Goal: Task Accomplishment & Management: Complete application form

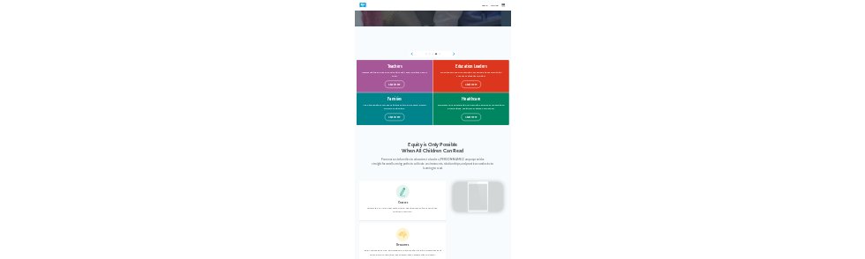
scroll to position [1007, 0]
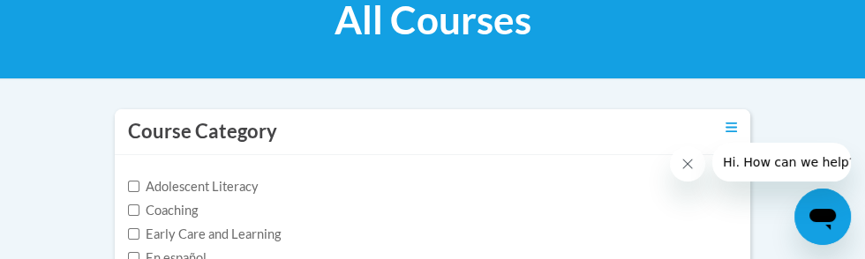
scroll to position [287, 0]
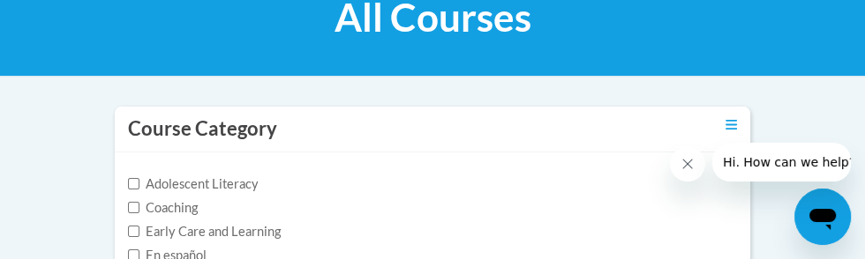
checkbox input "true"
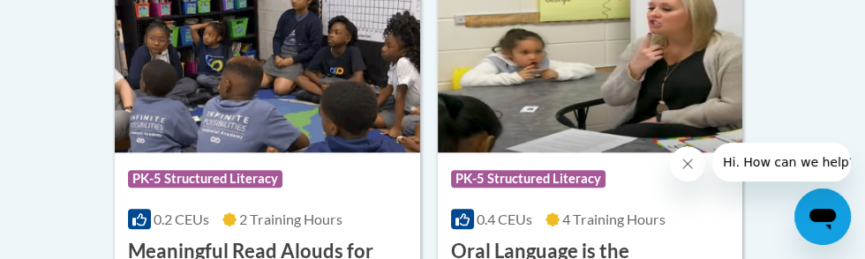
scroll to position [1653, 0]
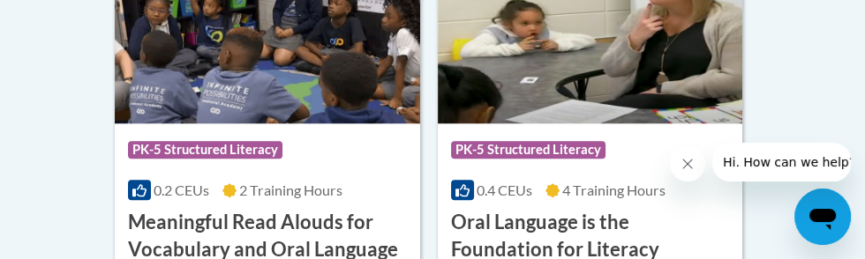
click at [239, 237] on h3 "Meaningful Read Alouds for Vocabulary and Oral Language Comprehension" at bounding box center [267, 249] width 279 height 81
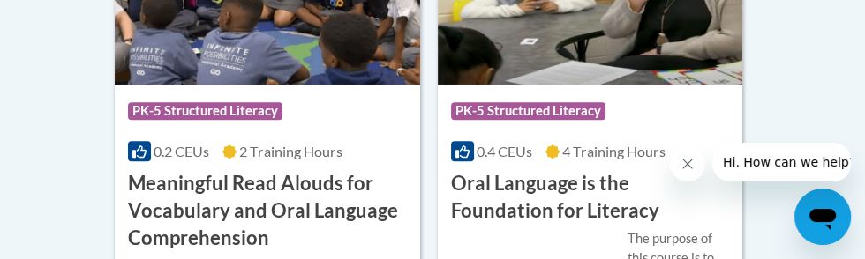
scroll to position [1730, 0]
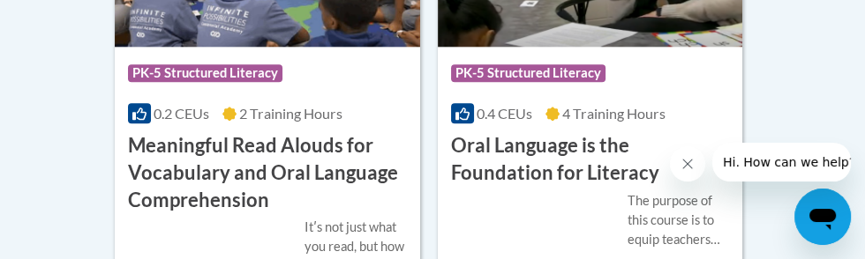
click at [286, 120] on span "2 Training Hours" at bounding box center [290, 113] width 103 height 17
click at [822, 213] on icon "Open messaging window" at bounding box center [822, 219] width 26 height 21
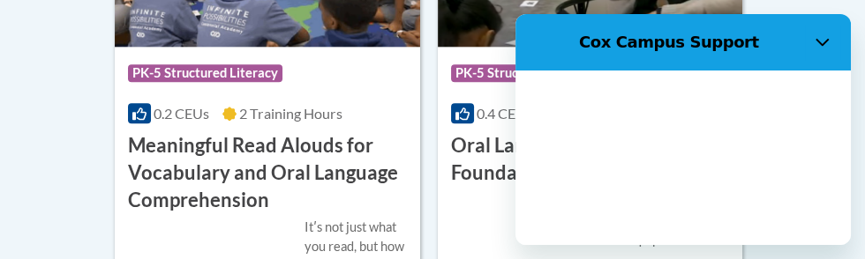
scroll to position [0, 0]
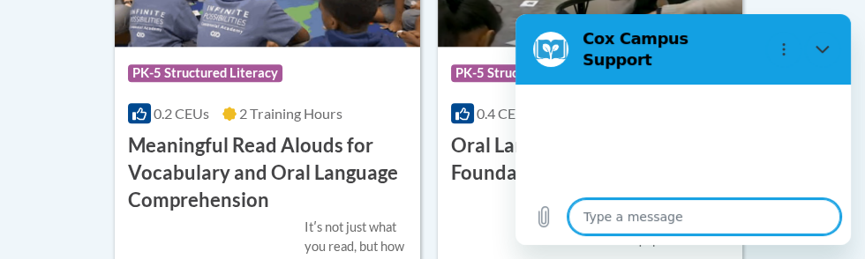
type textarea "x"
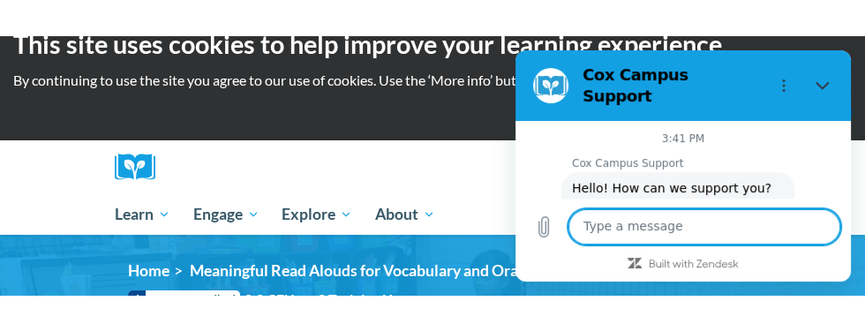
scroll to position [22, 0]
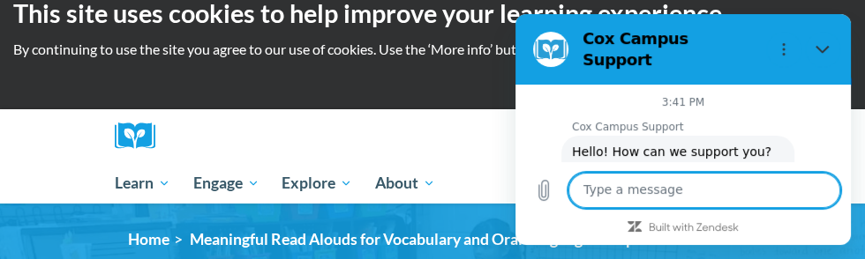
click at [612, 208] on textarea at bounding box center [704, 190] width 272 height 35
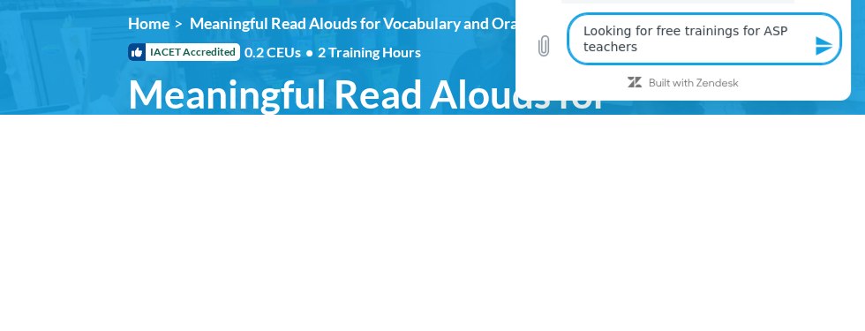
type textarea "Looking for free trainings for ASP teachers"
click at [817, 56] on icon "Send message" at bounding box center [824, 45] width 21 height 21
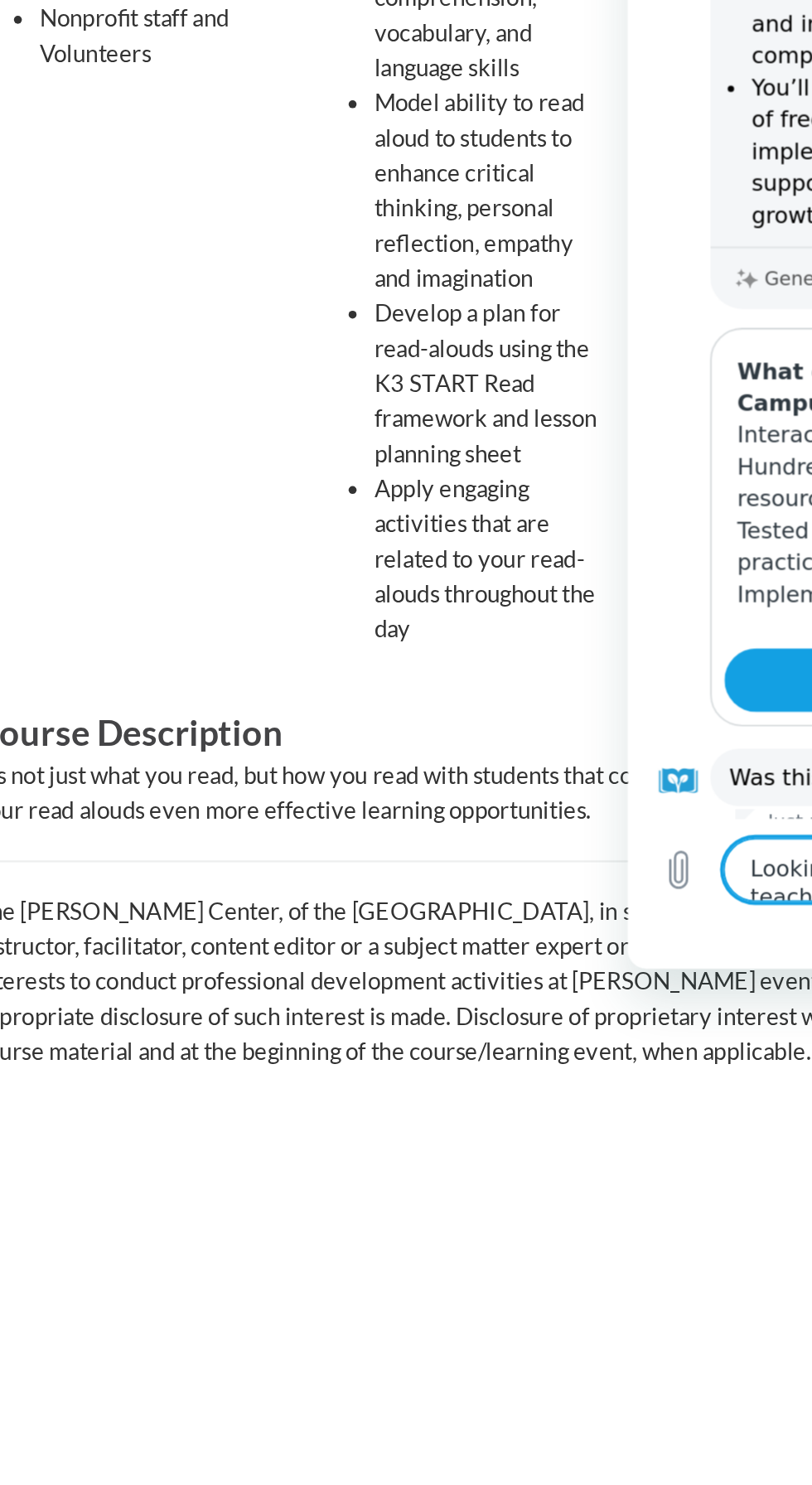
scroll to position [102, 0]
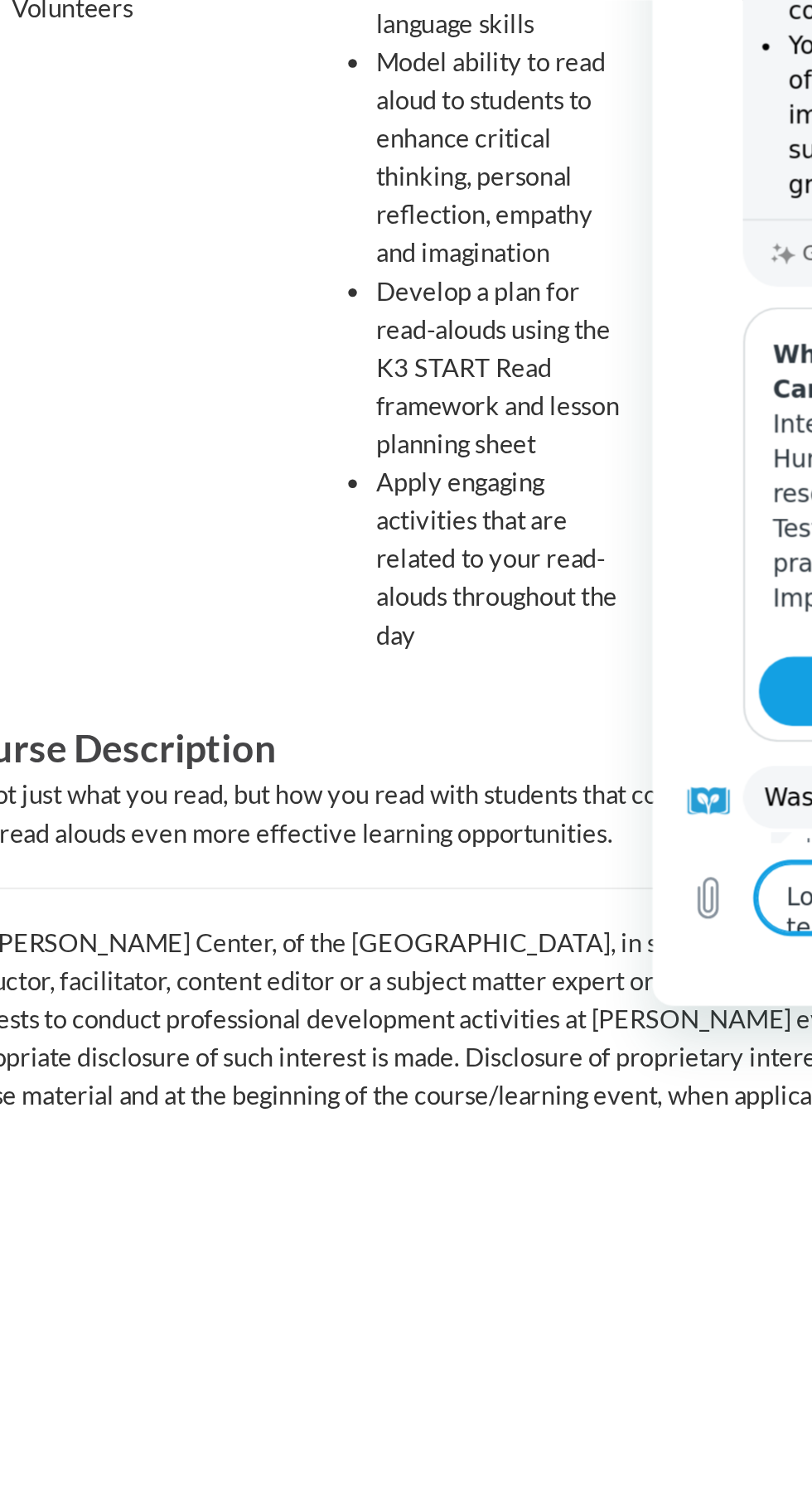
click at [296, 1095] on div "Recommended for Kindergarten – 3rd Grade Educators Paraprofessionals Instructio…" at bounding box center [219, 1000] width 174 height 504
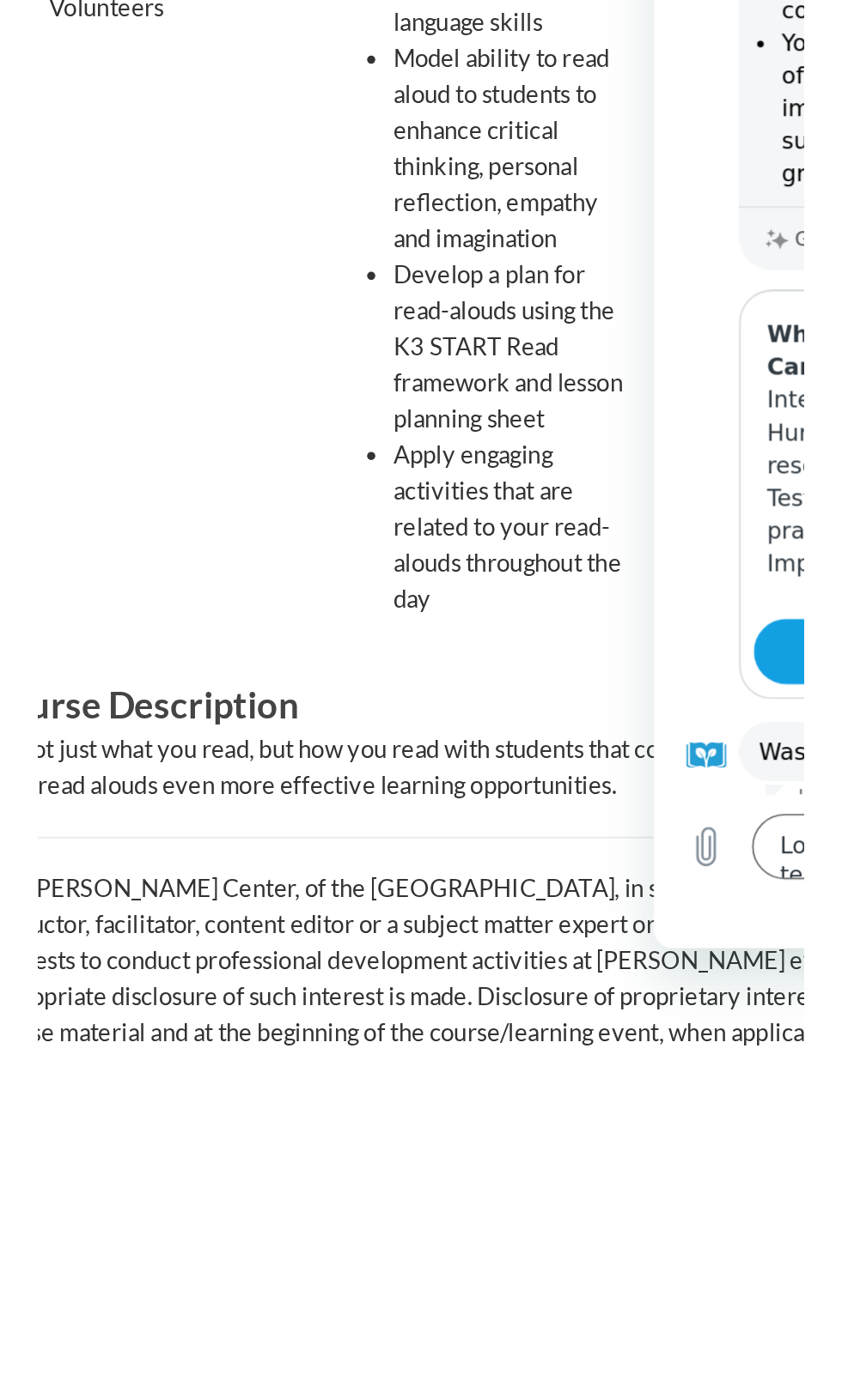
scroll to position [423, 0]
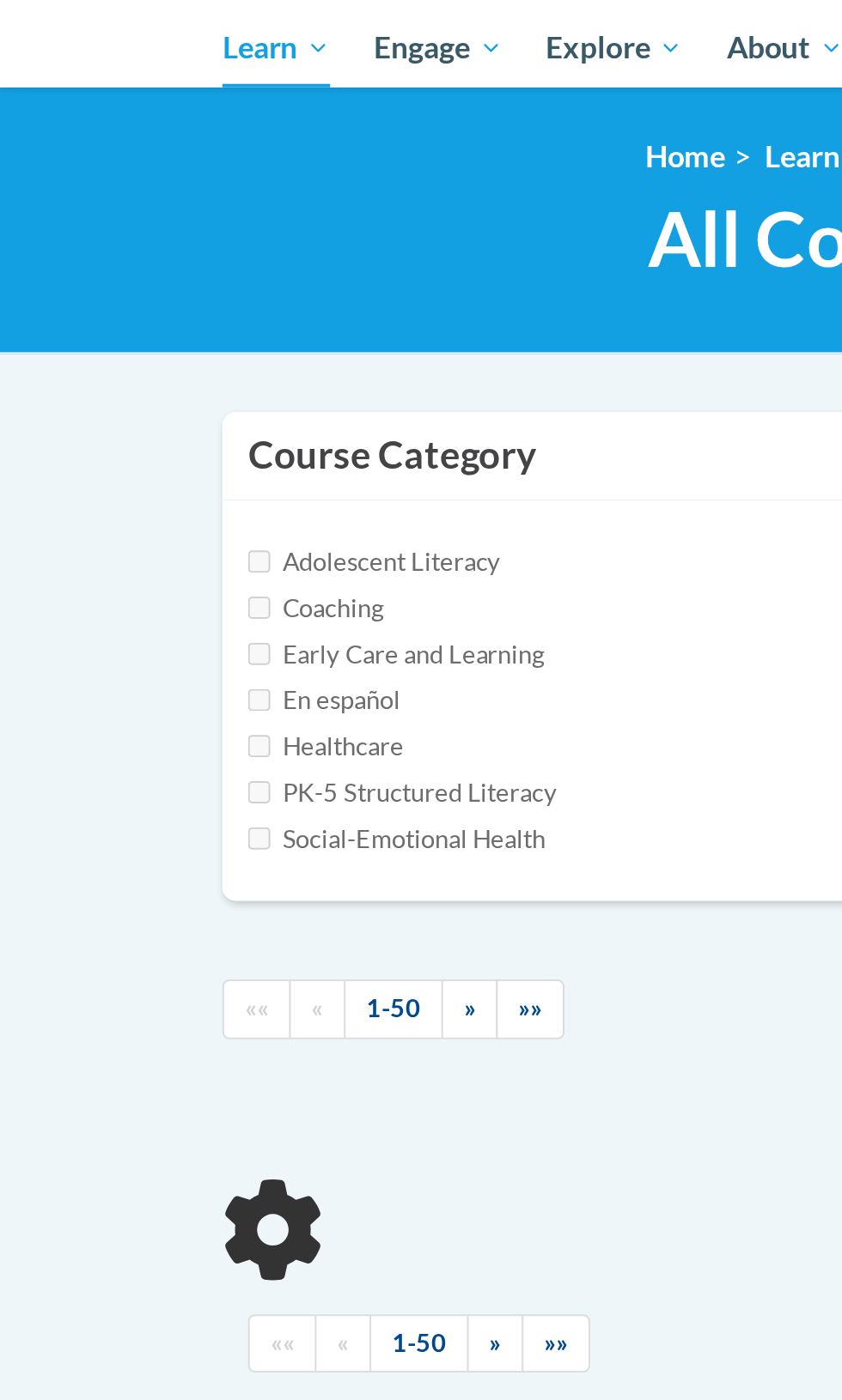
scroll to position [327, 0]
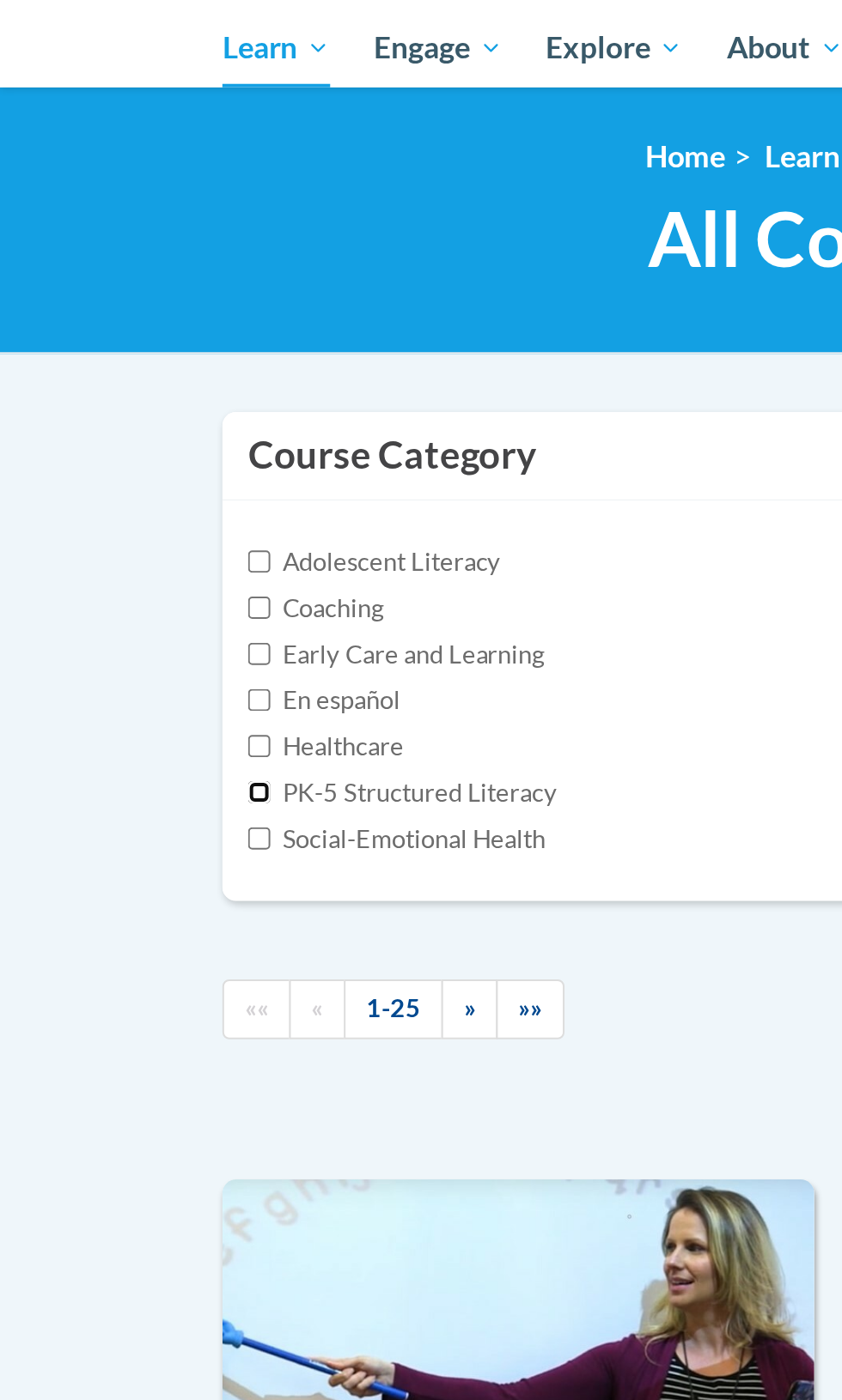
click at [130, 397] on input "PK-5 Structured Literacy" at bounding box center [129, 397] width 11 height 11
checkbox input "true"
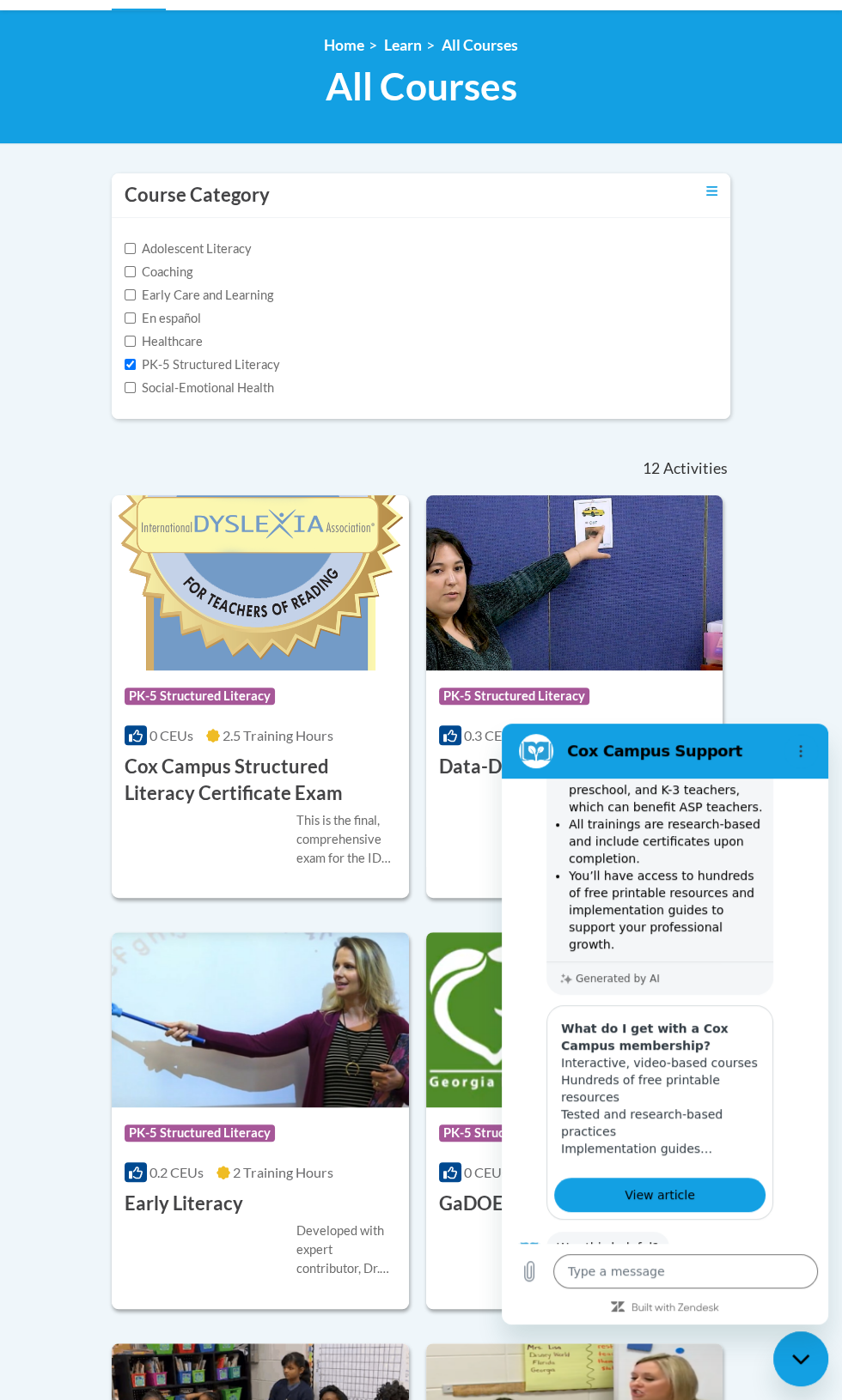
scroll to position [248, 0]
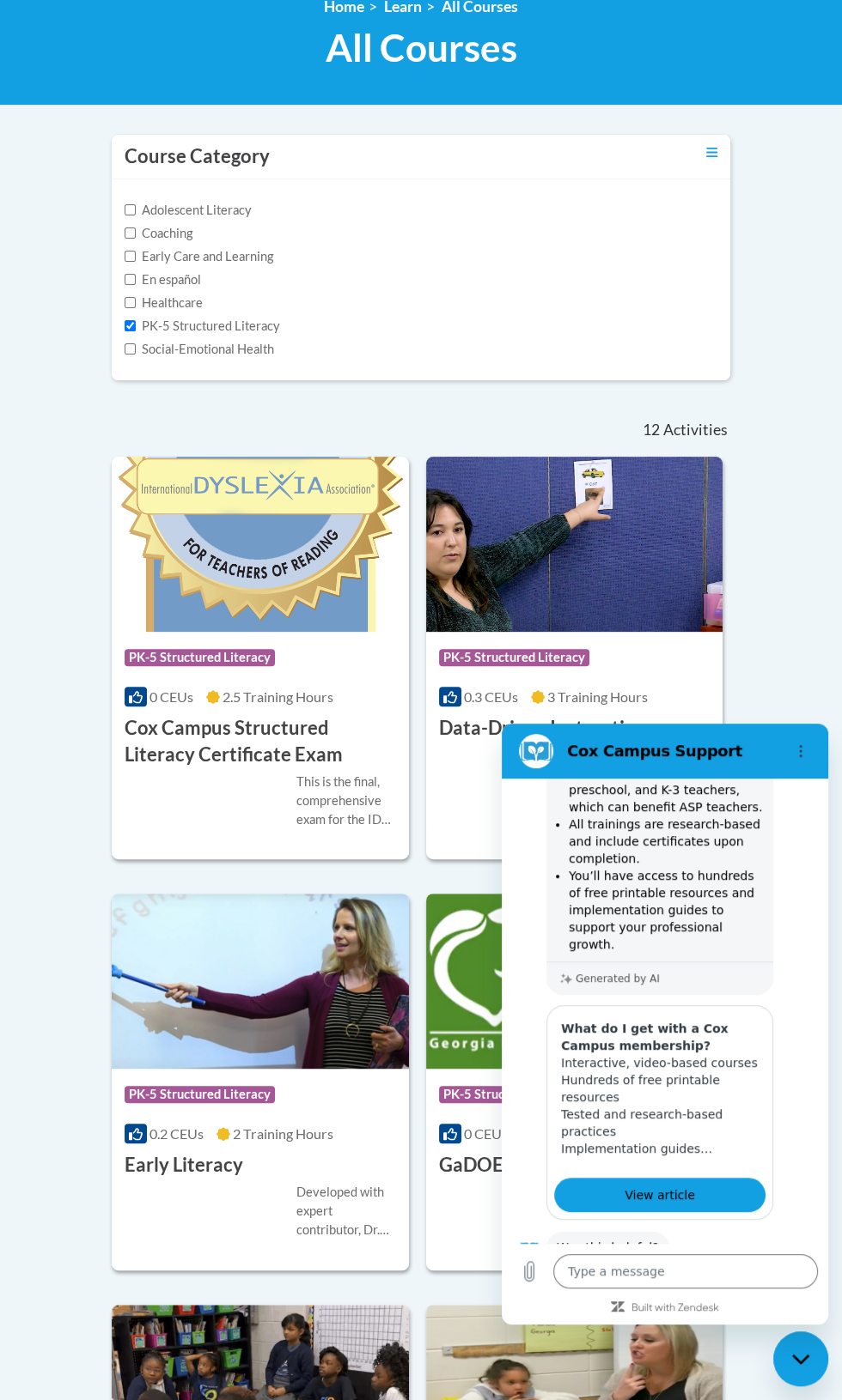
click at [688, 961] on div "Generated by AI" at bounding box center [659, 978] width 227 height 33
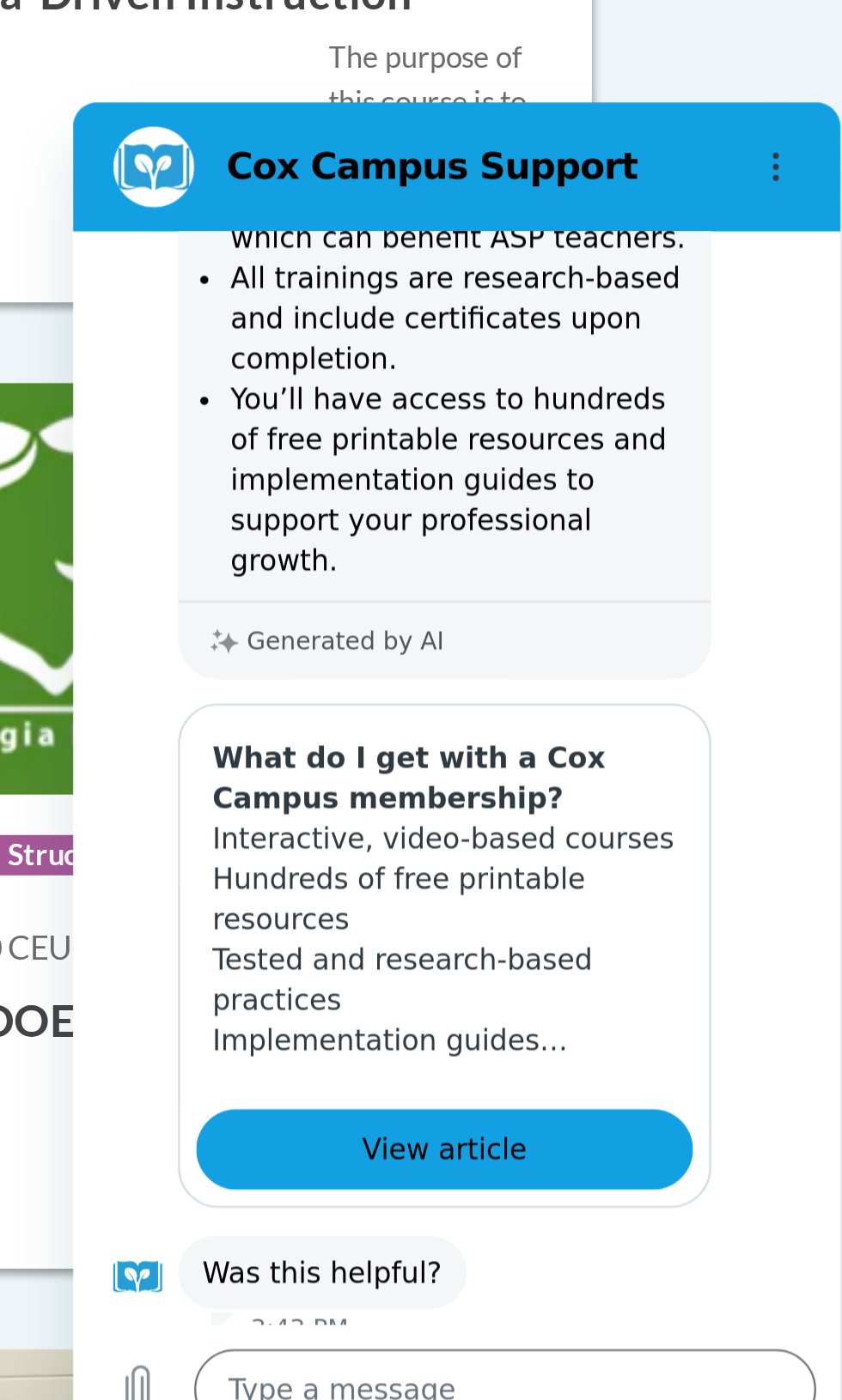
scroll to position [299, 0]
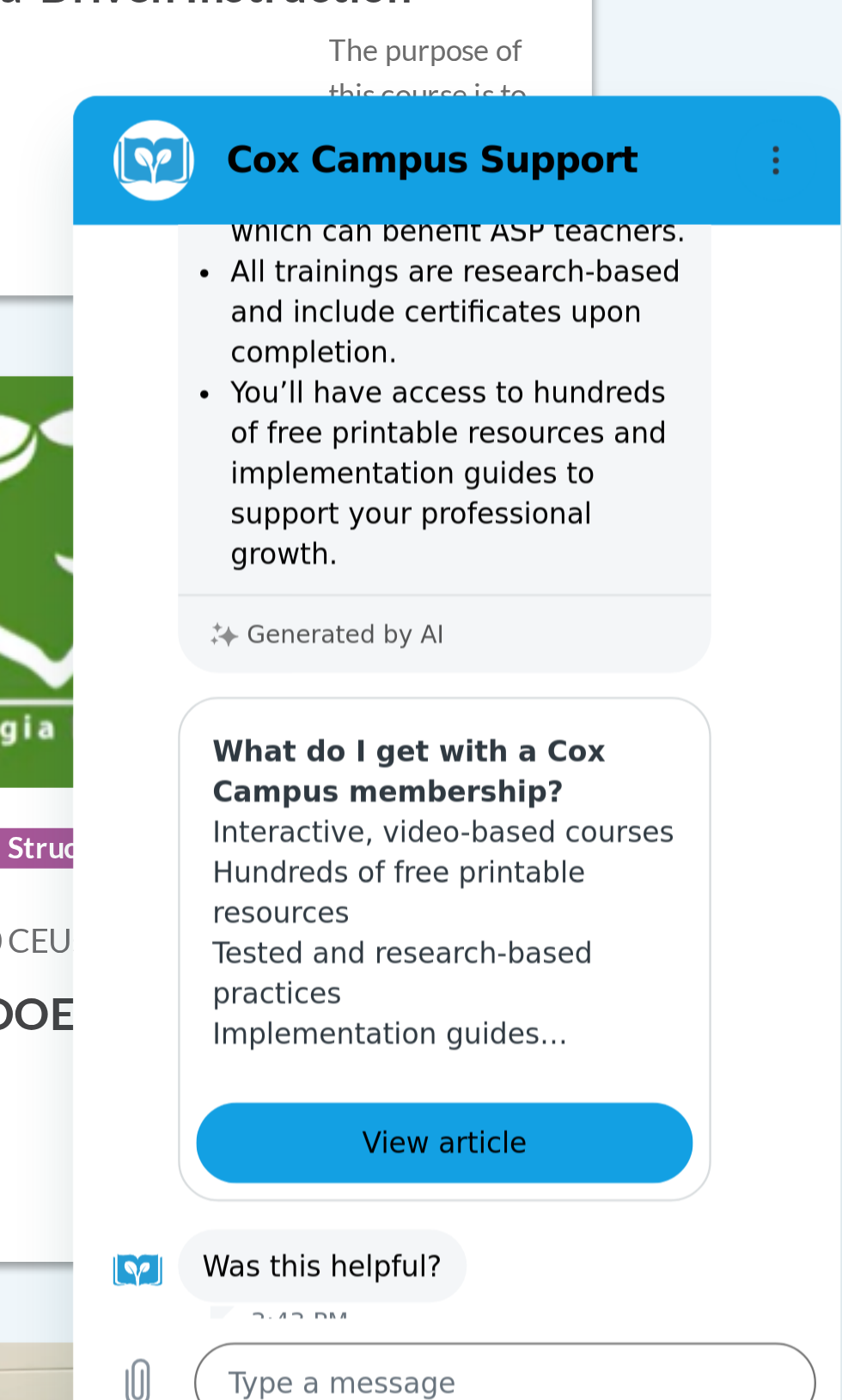
click at [243, 237] on li "You’ll have access to hundreds of free printable resources and implementation g…" at bounding box center [236, 256] width 194 height 86
click at [241, 280] on li "You’ll have access to hundreds of free printable resources and implementation g…" at bounding box center [236, 256] width 194 height 86
click at [230, 272] on li "You’ll have access to hundreds of free printable resources and implementation g…" at bounding box center [236, 256] width 194 height 86
click at [234, 262] on li "You’ll have access to hundreds of free printable resources and implementation g…" at bounding box center [236, 256] width 194 height 86
click at [235, 317] on div "Generated by AI" at bounding box center [230, 324] width 227 height 33
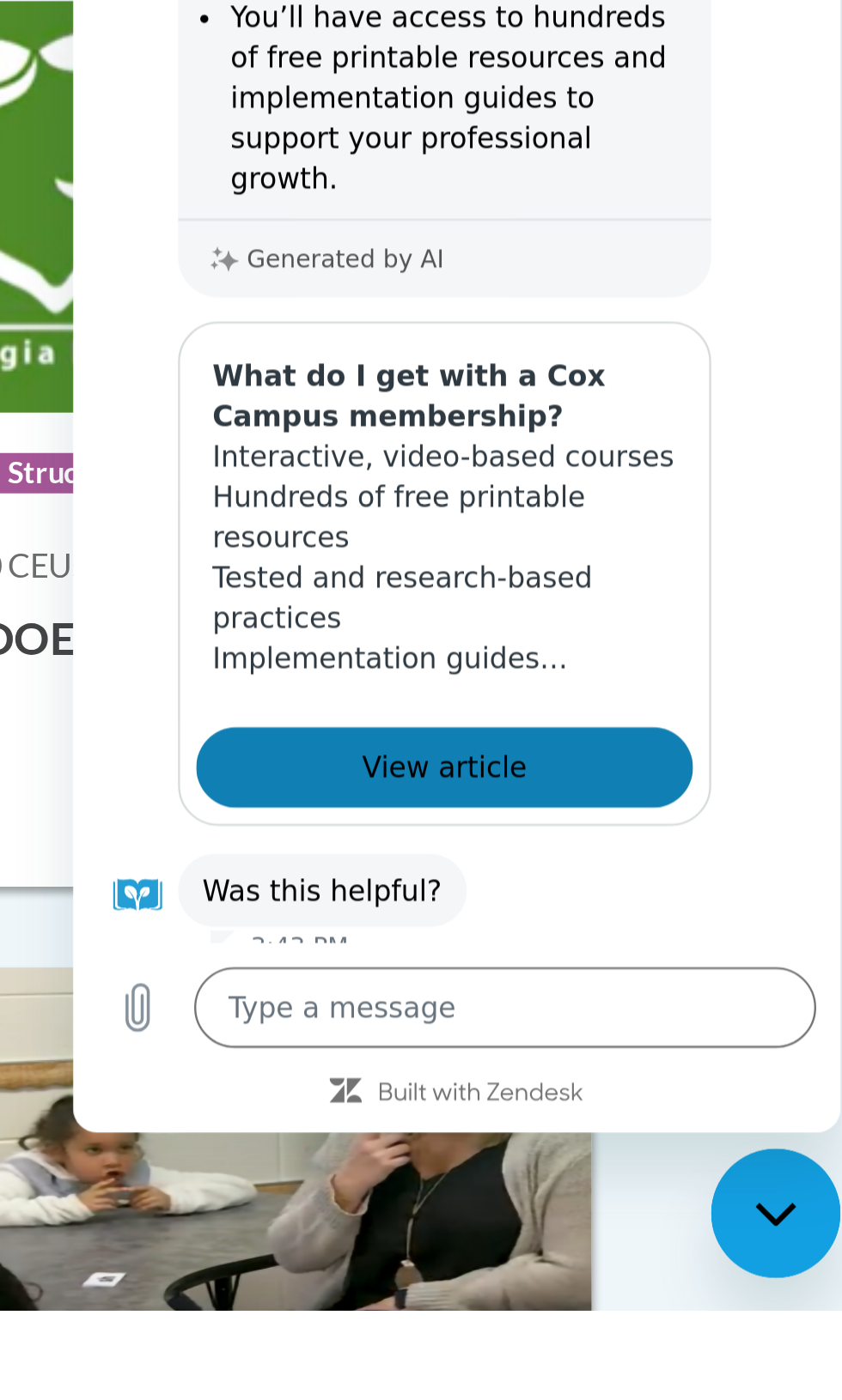
click at [233, 157] on span "View article" at bounding box center [230, 166] width 70 height 20
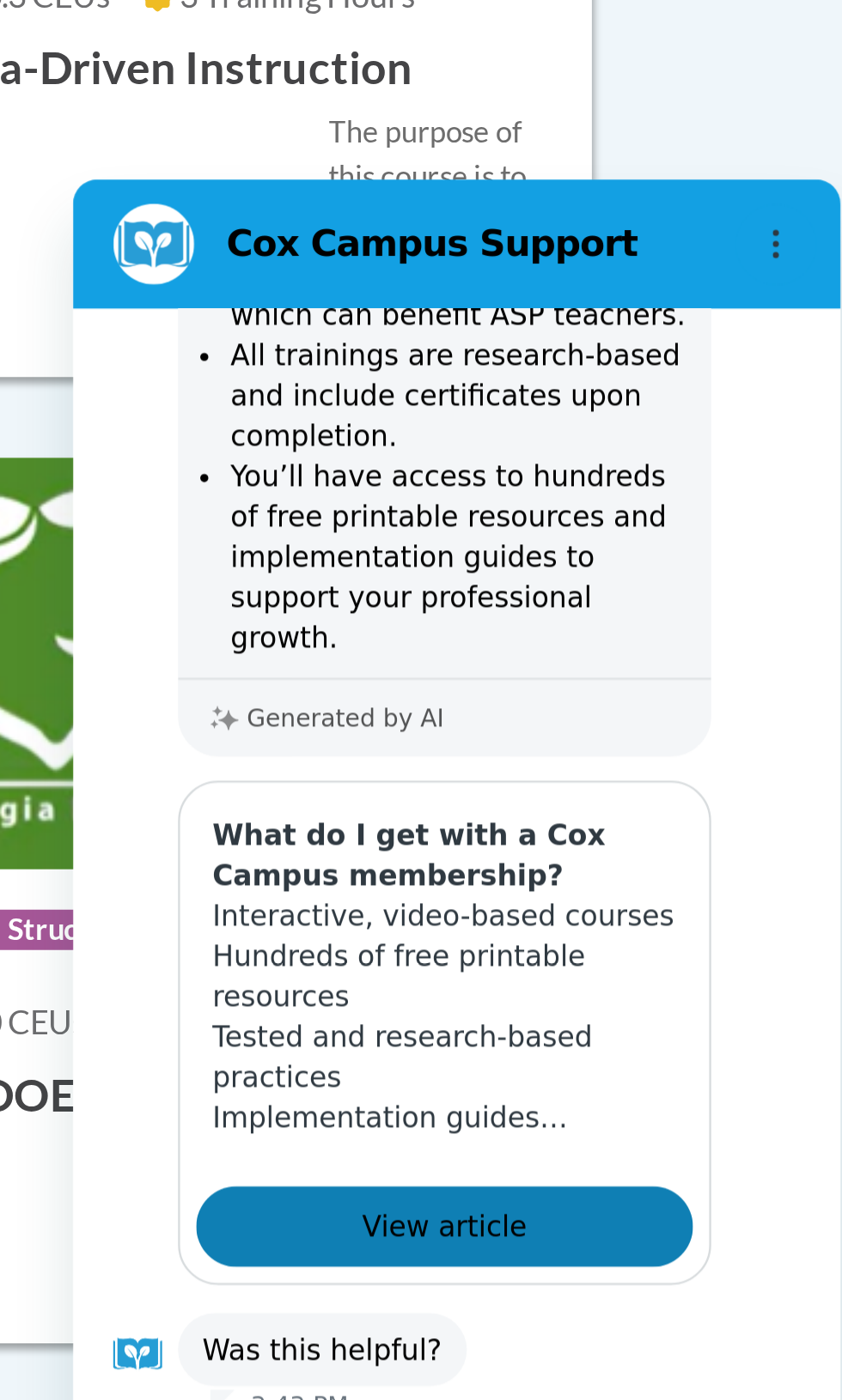
scroll to position [300, 0]
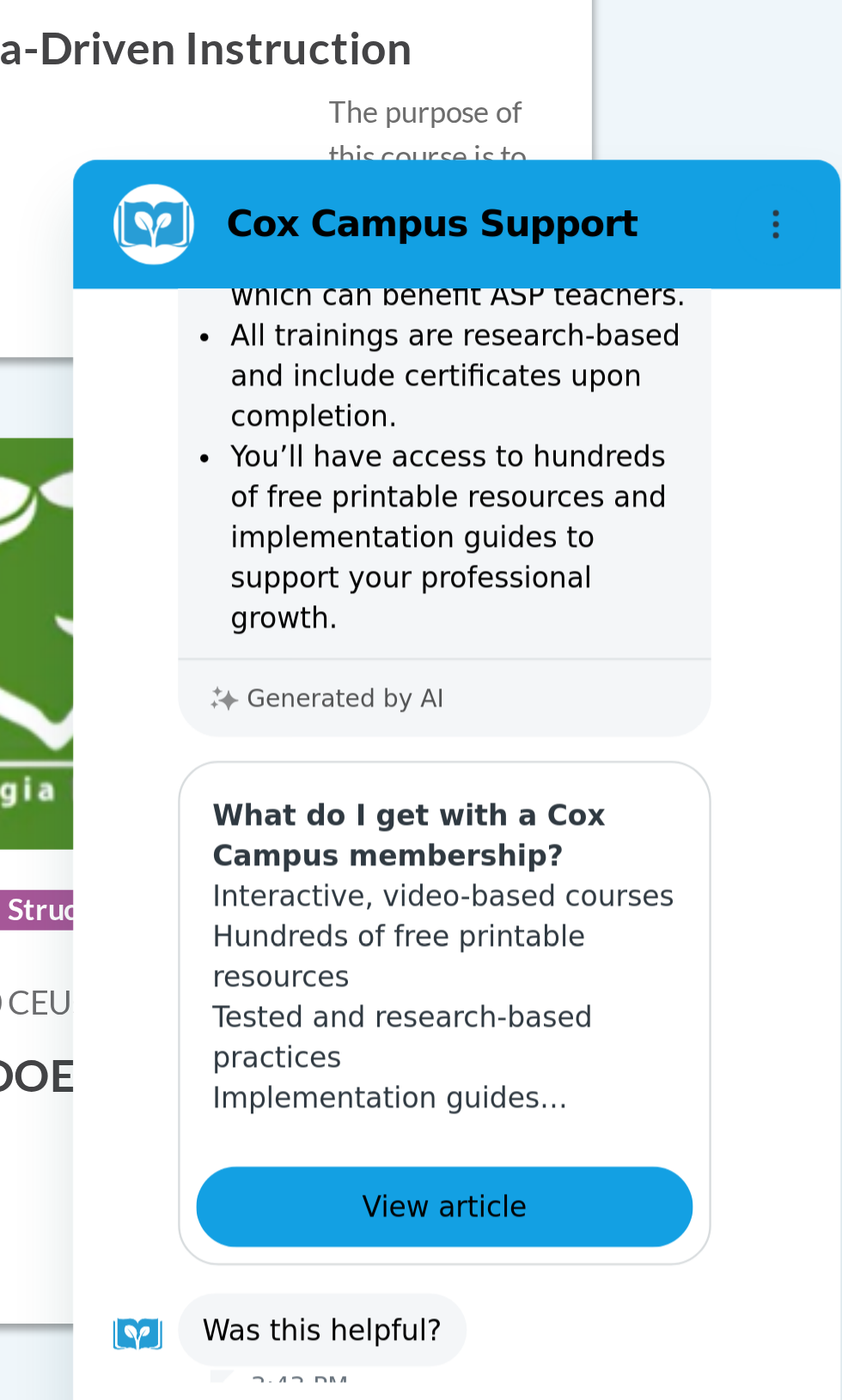
click at [235, 274] on li "All trainings are research-based and include certificates upon completion." at bounding box center [236, 251] width 194 height 52
click at [200, 383] on p "Generated by AI" at bounding box center [188, 389] width 84 height 12
click at [374, 170] on button "Options menu" at bounding box center [371, 187] width 34 height 34
click at [245, 473] on p "Interactive, video-based courses Hundreds of free printable resources Tested an…" at bounding box center [230, 516] width 198 height 103
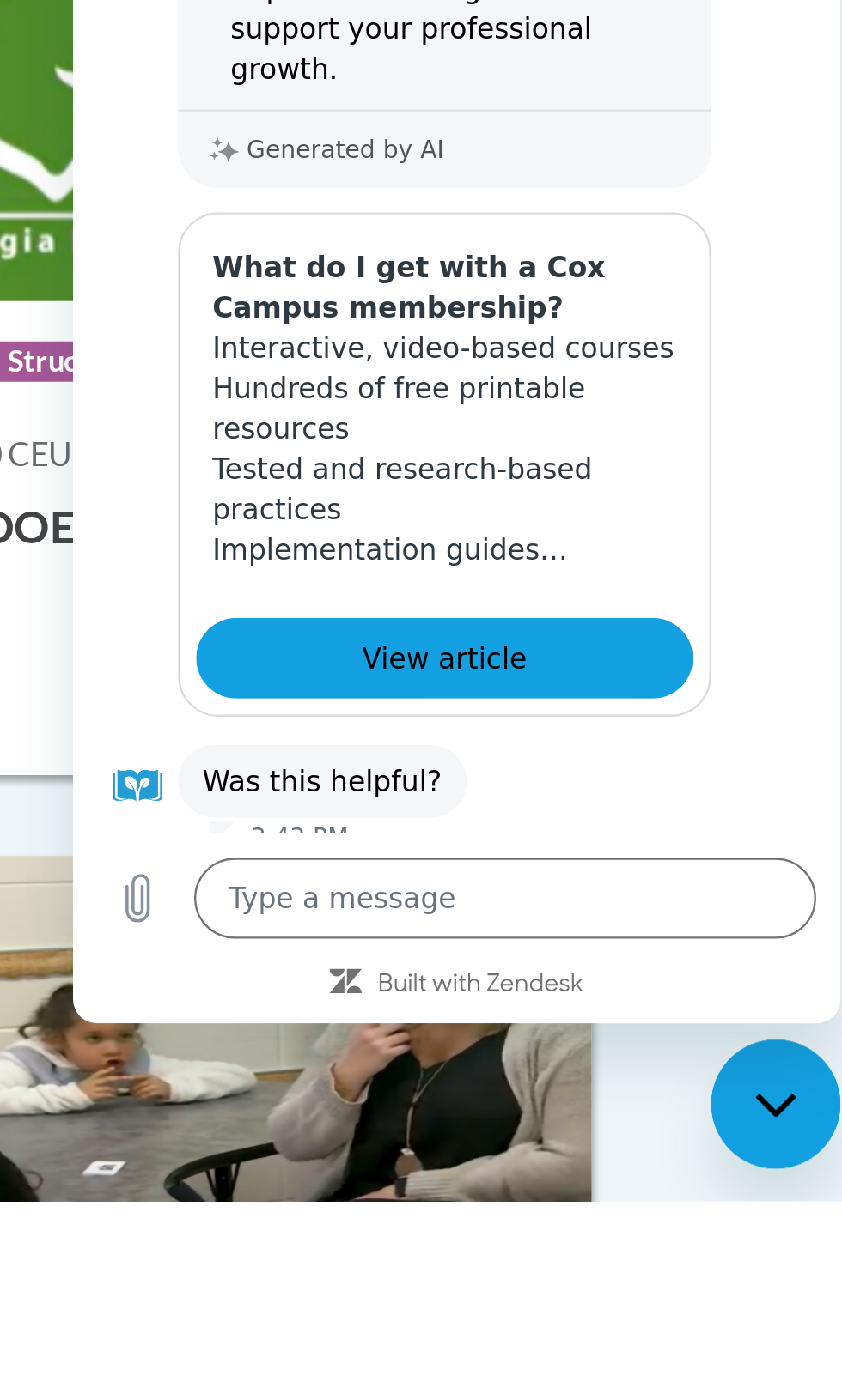
scroll to position [299, 0]
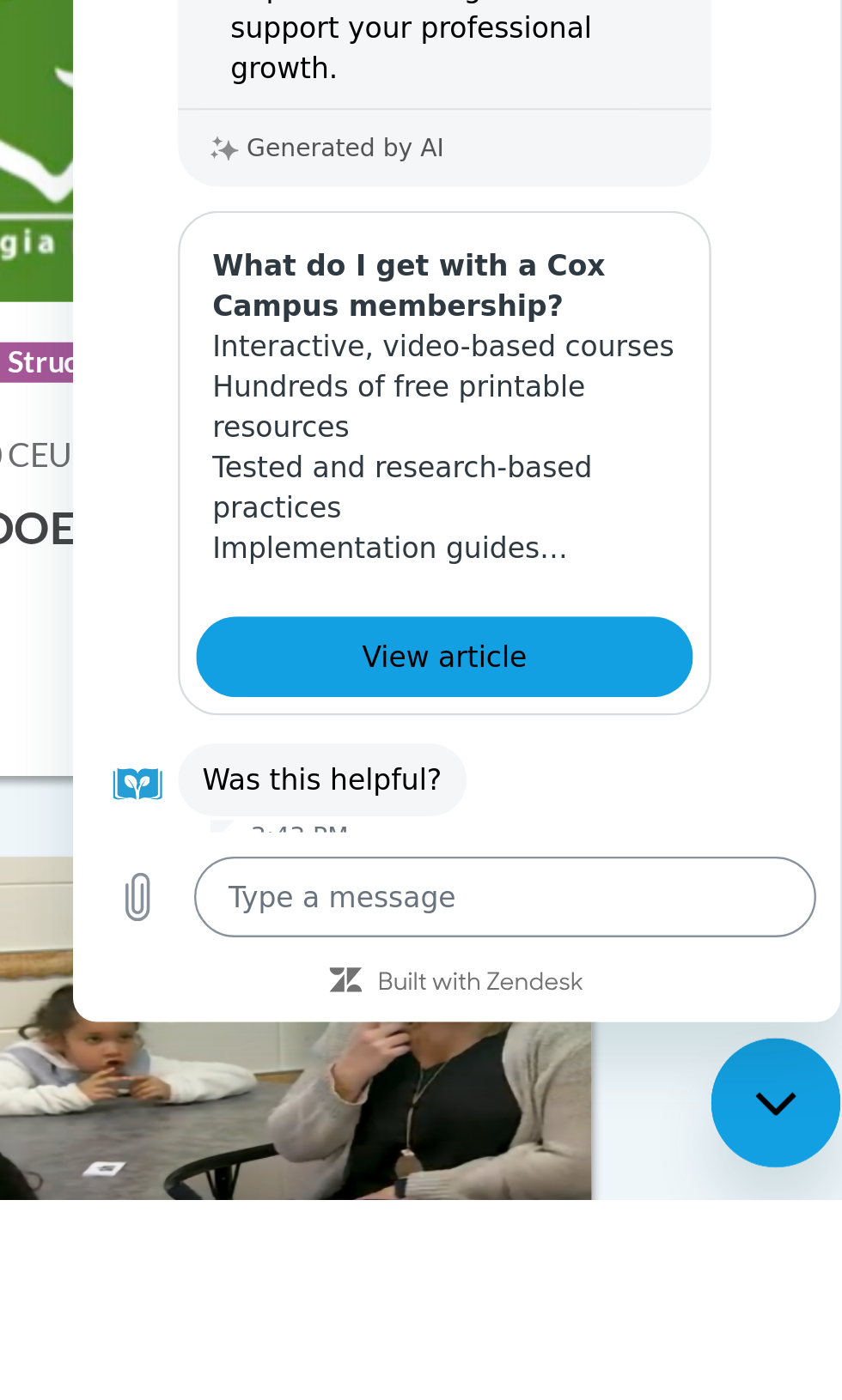
click at [166, 162] on textarea at bounding box center [256, 158] width 265 height 34
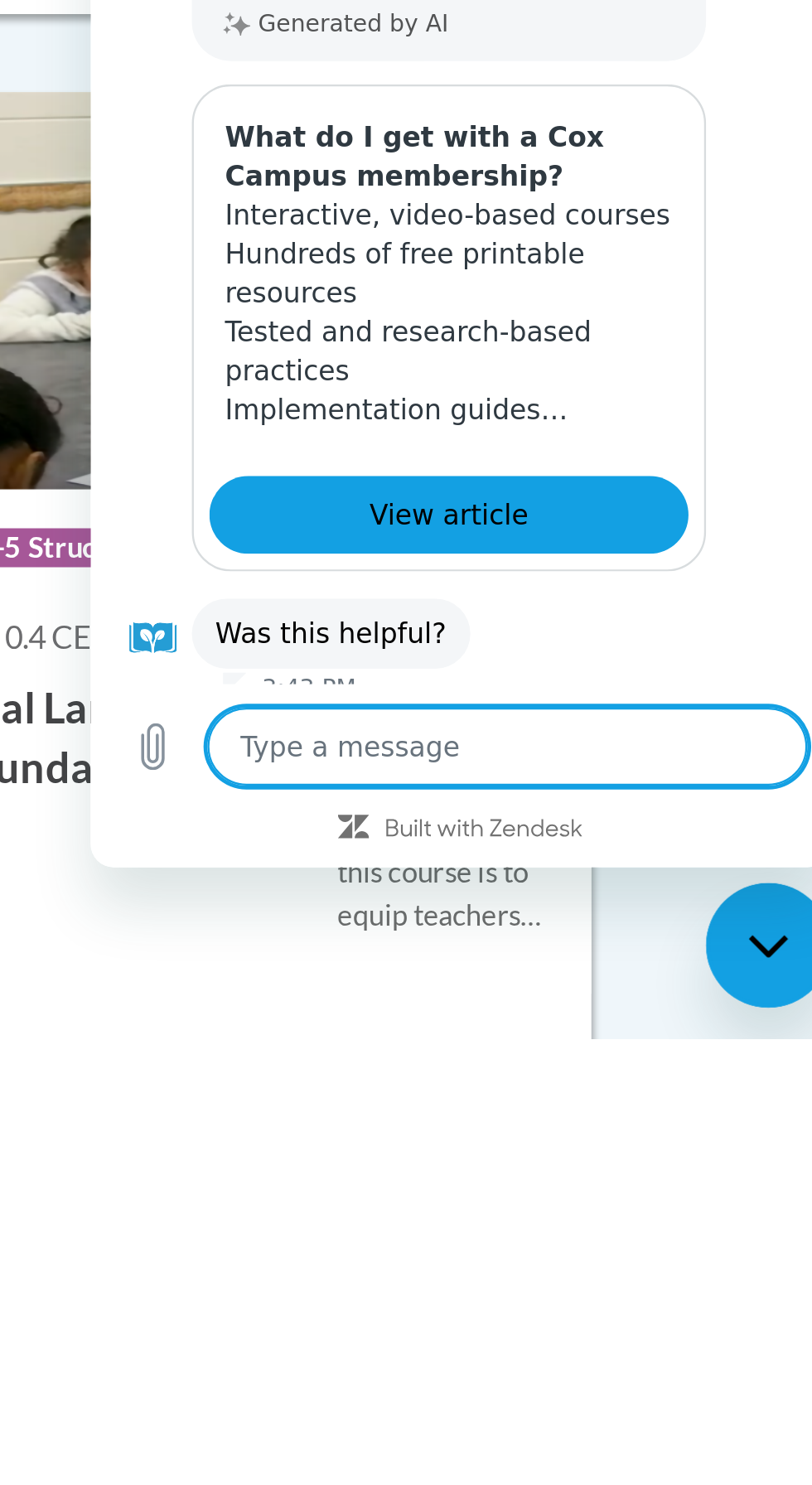
scroll to position [417, 0]
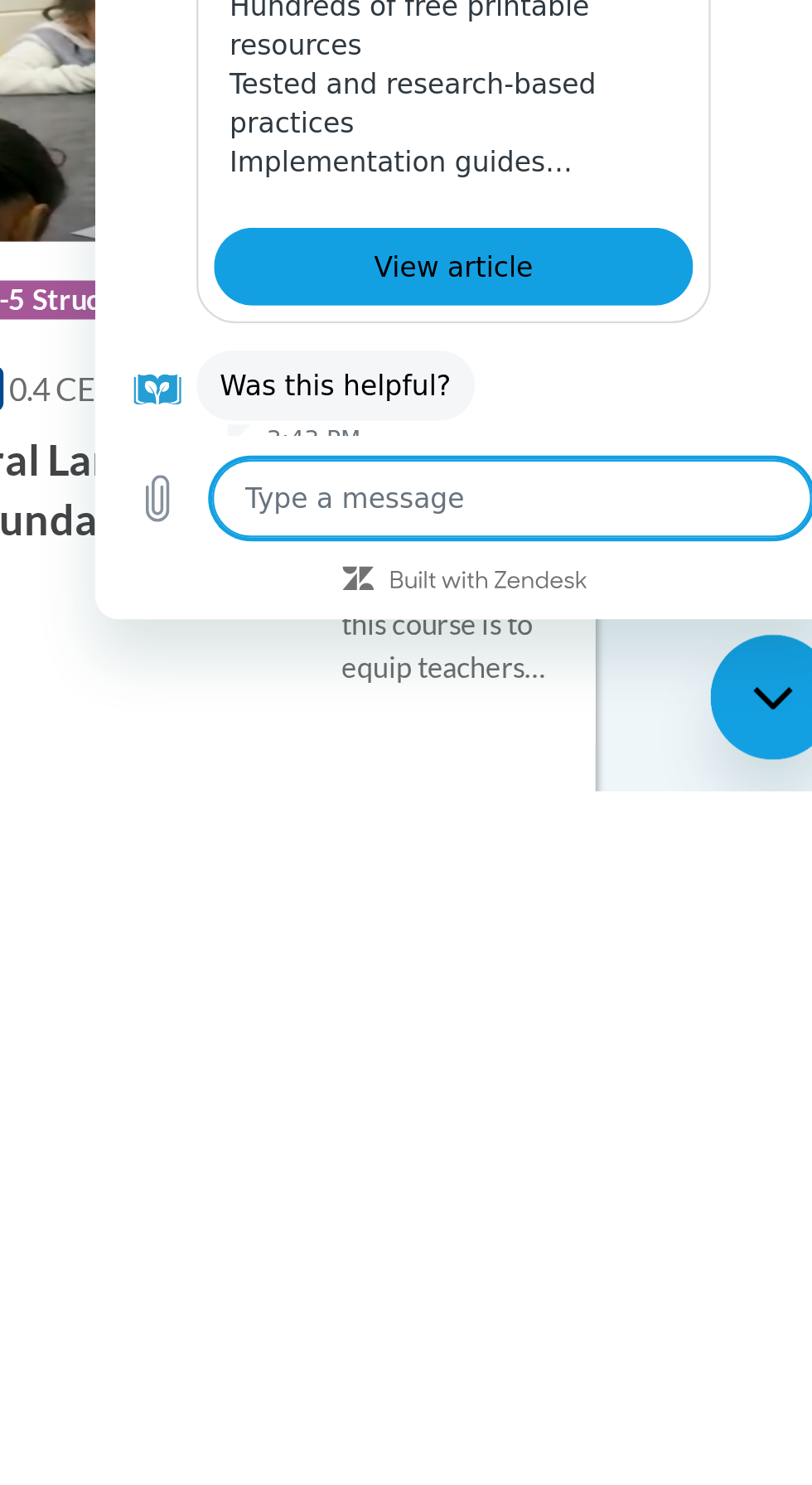
type textarea "H"
type textarea "x"
type textarea "Ho"
type textarea "x"
type textarea "How"
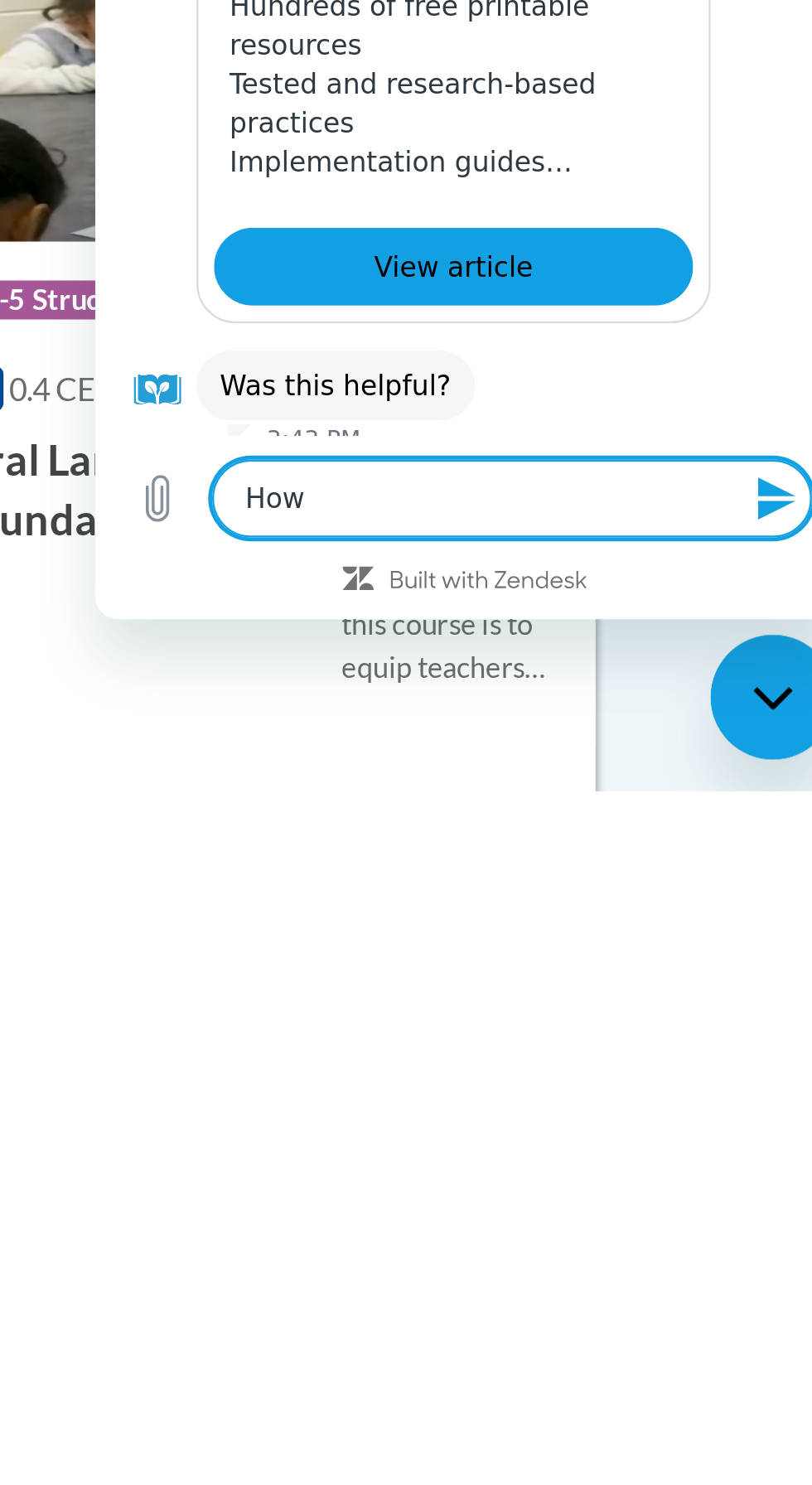
type textarea "x"
type textarea "How"
type textarea "x"
type textarea "How d"
type textarea "x"
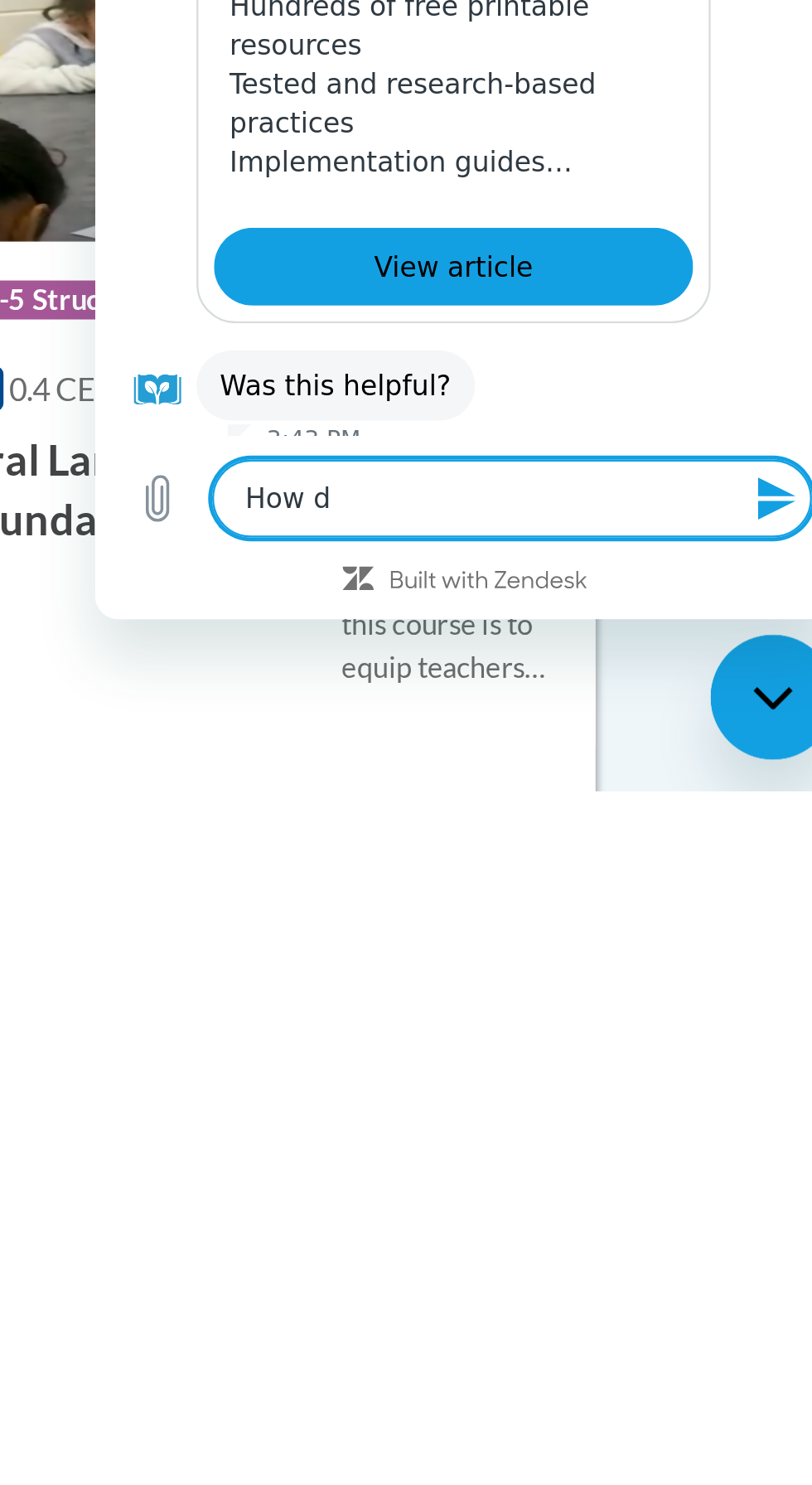
type textarea "How do"
type textarea "x"
type textarea "How do"
type textarea "x"
type textarea "How do i"
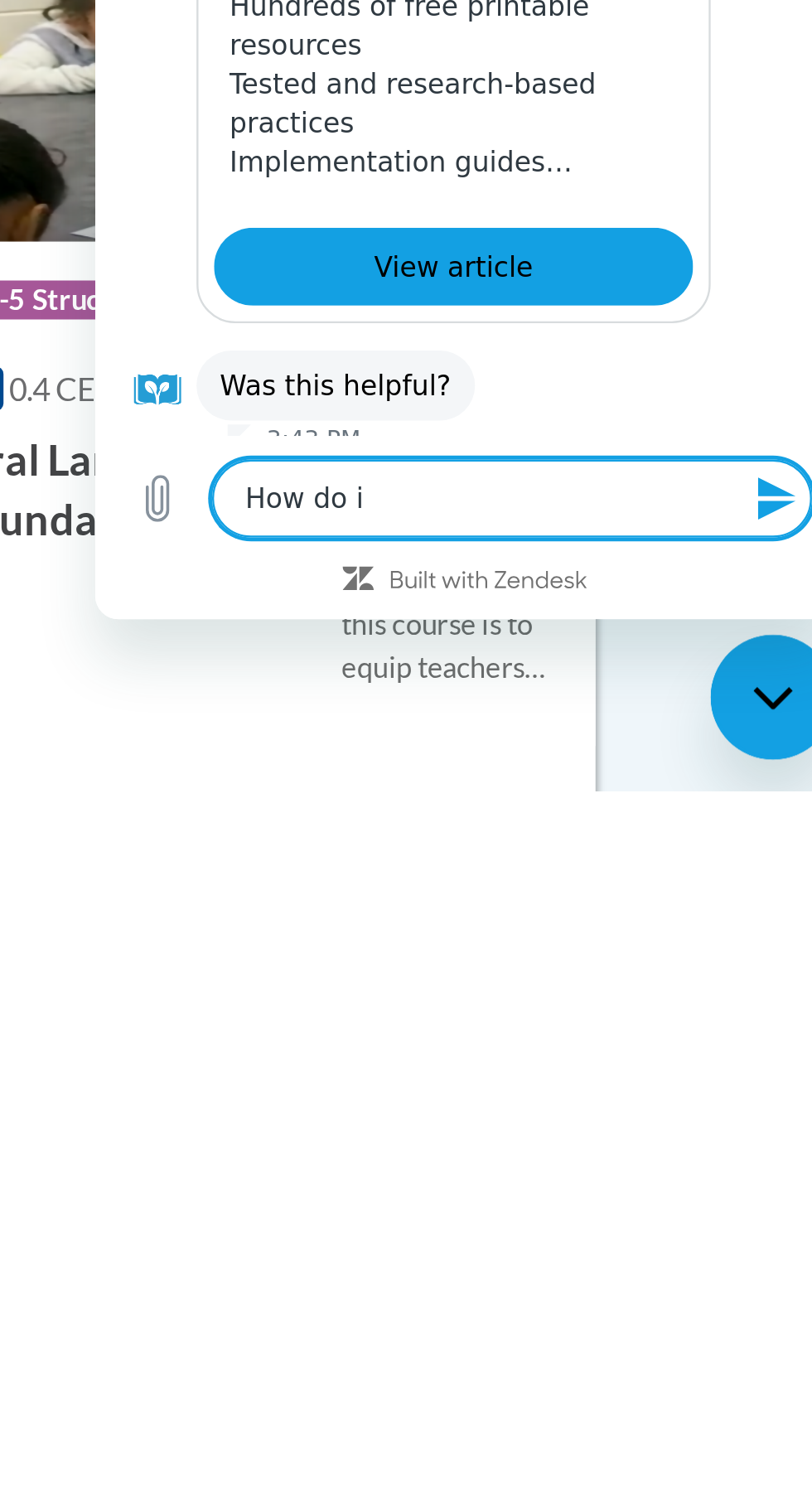
type textarea "x"
type textarea "How do I"
type textarea "x"
type textarea "How do I r"
type textarea "x"
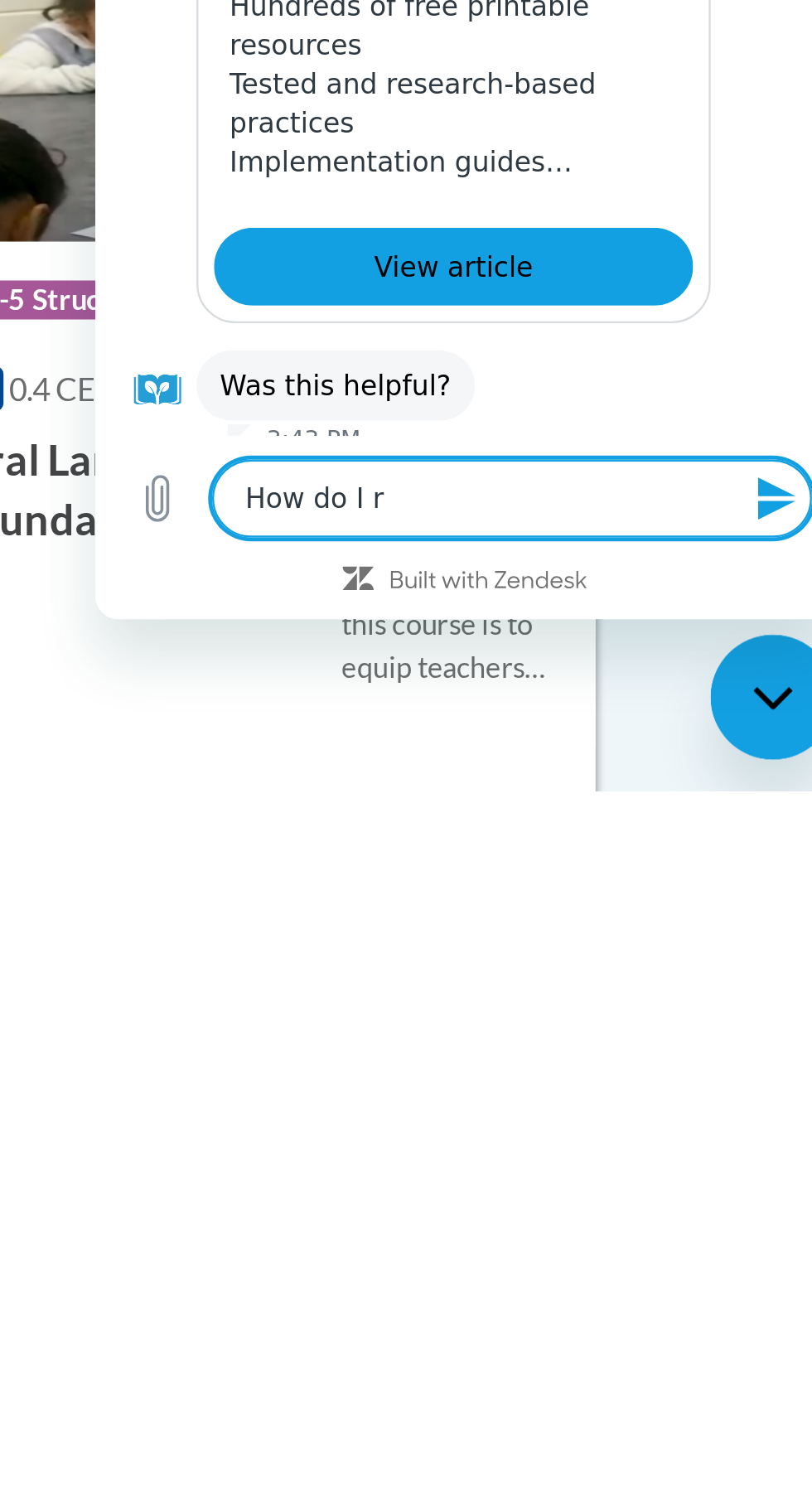
type textarea "How do I re"
type textarea "x"
type textarea "How do I reg"
type textarea "x"
type textarea "How do I regi"
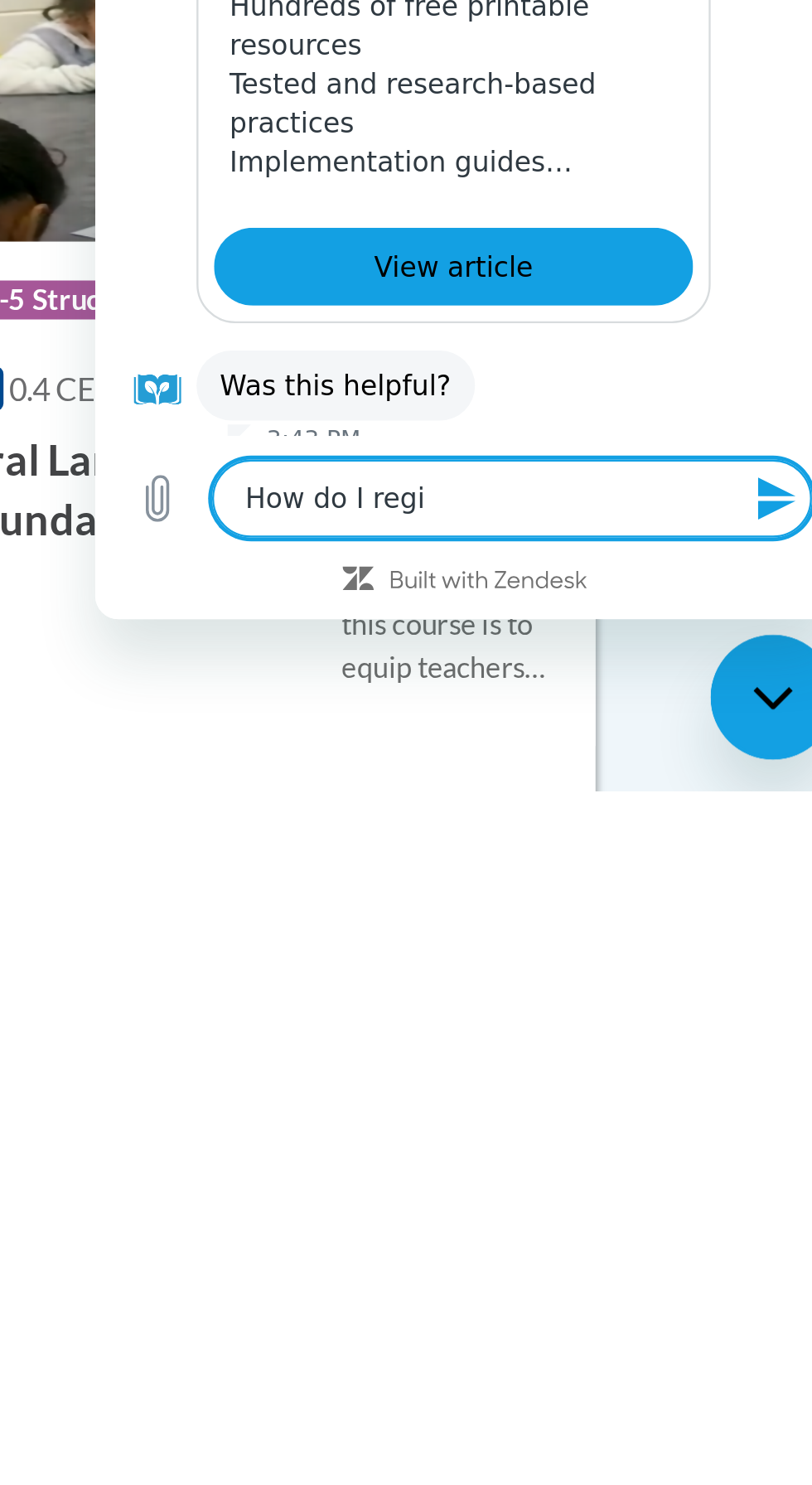
type textarea "x"
type textarea "How do I regis"
type textarea "x"
type textarea "How do I regist"
type textarea "x"
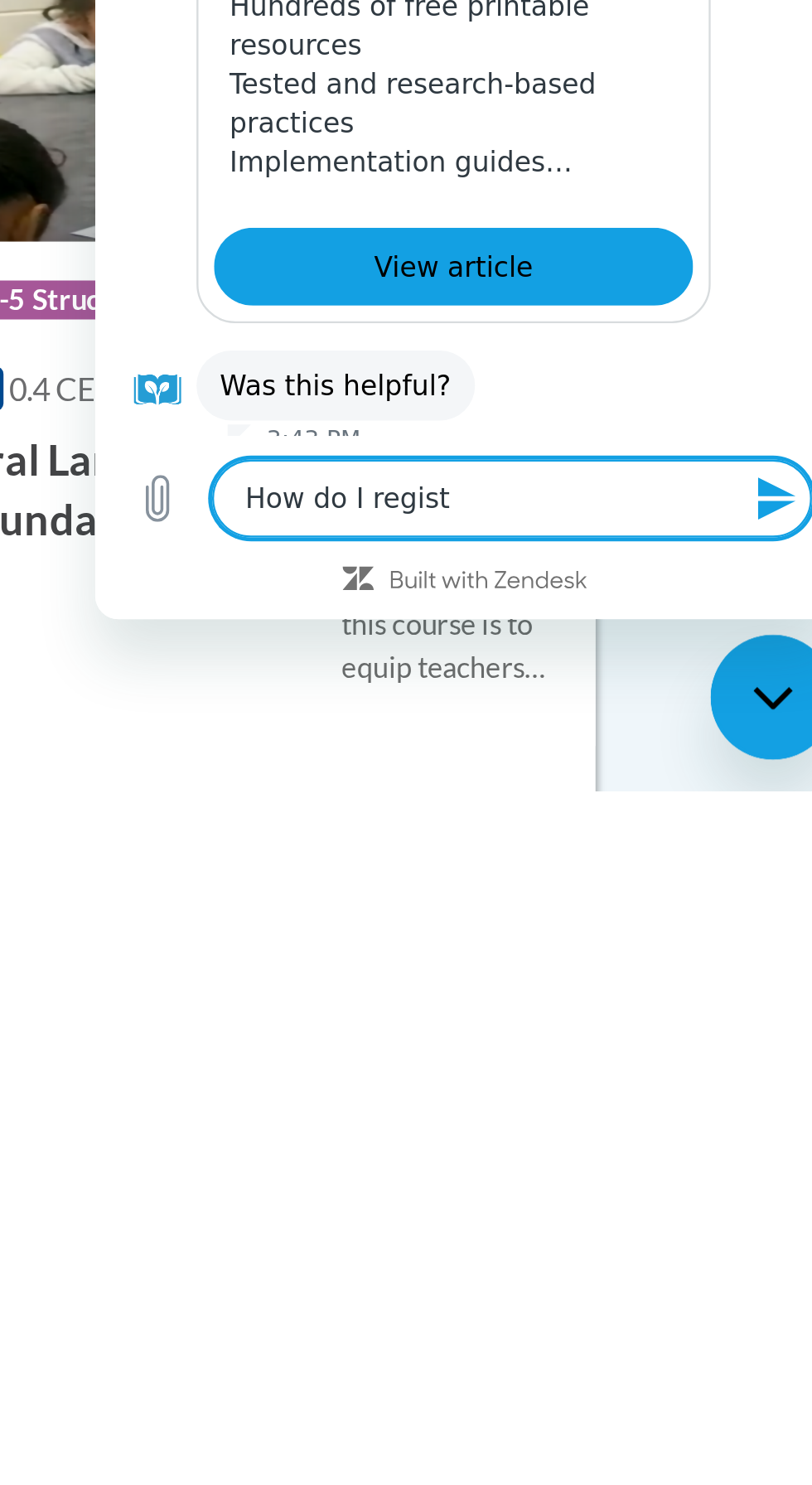
type textarea "How do I registe"
type textarea "x"
type textarea "How do I registee"
type textarea "x"
type textarea "How do I registre"
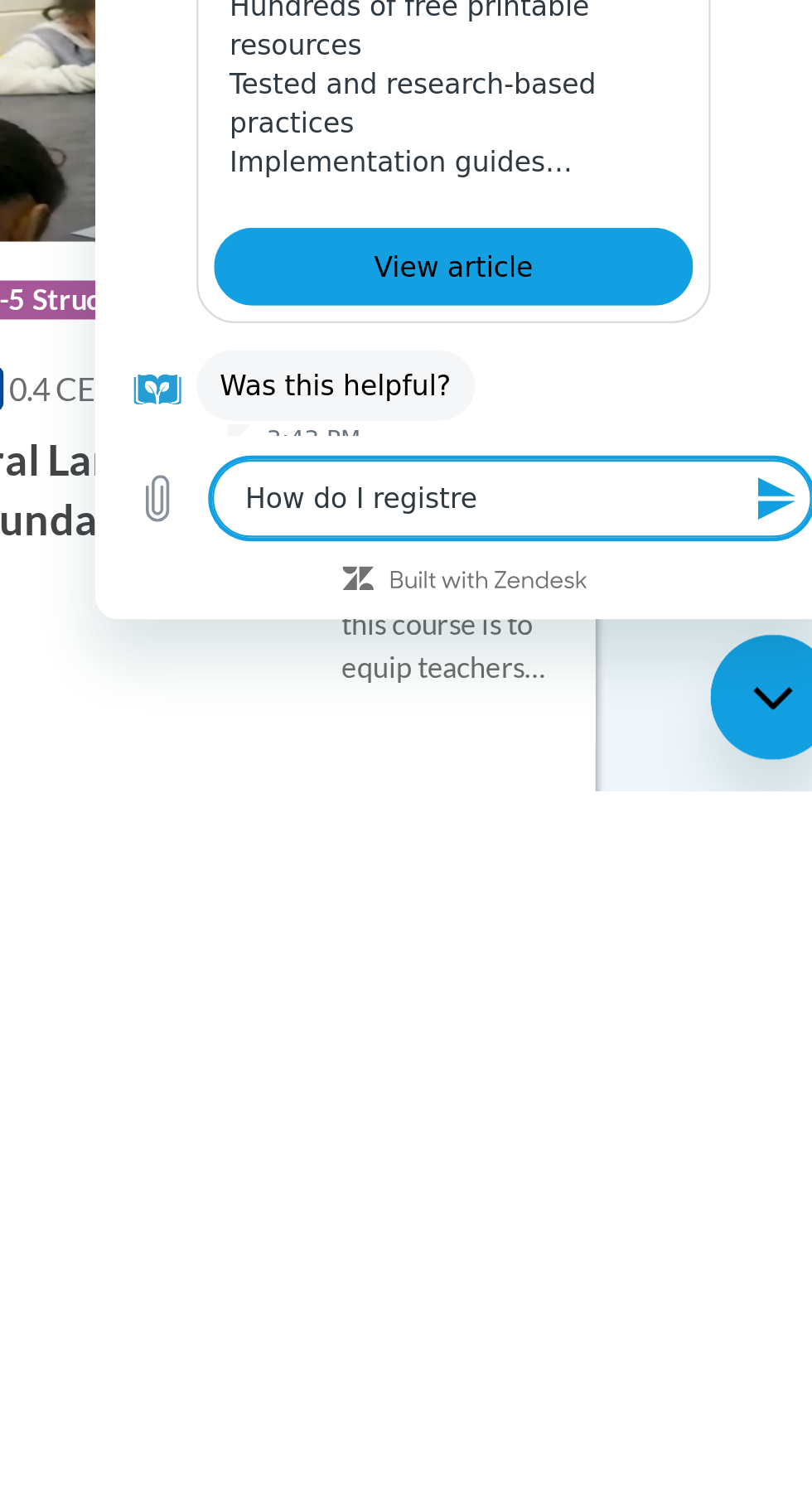
type textarea "x"
type textarea "How do I registre"
type textarea "x"
type textarea "How do I registr"
type textarea "x"
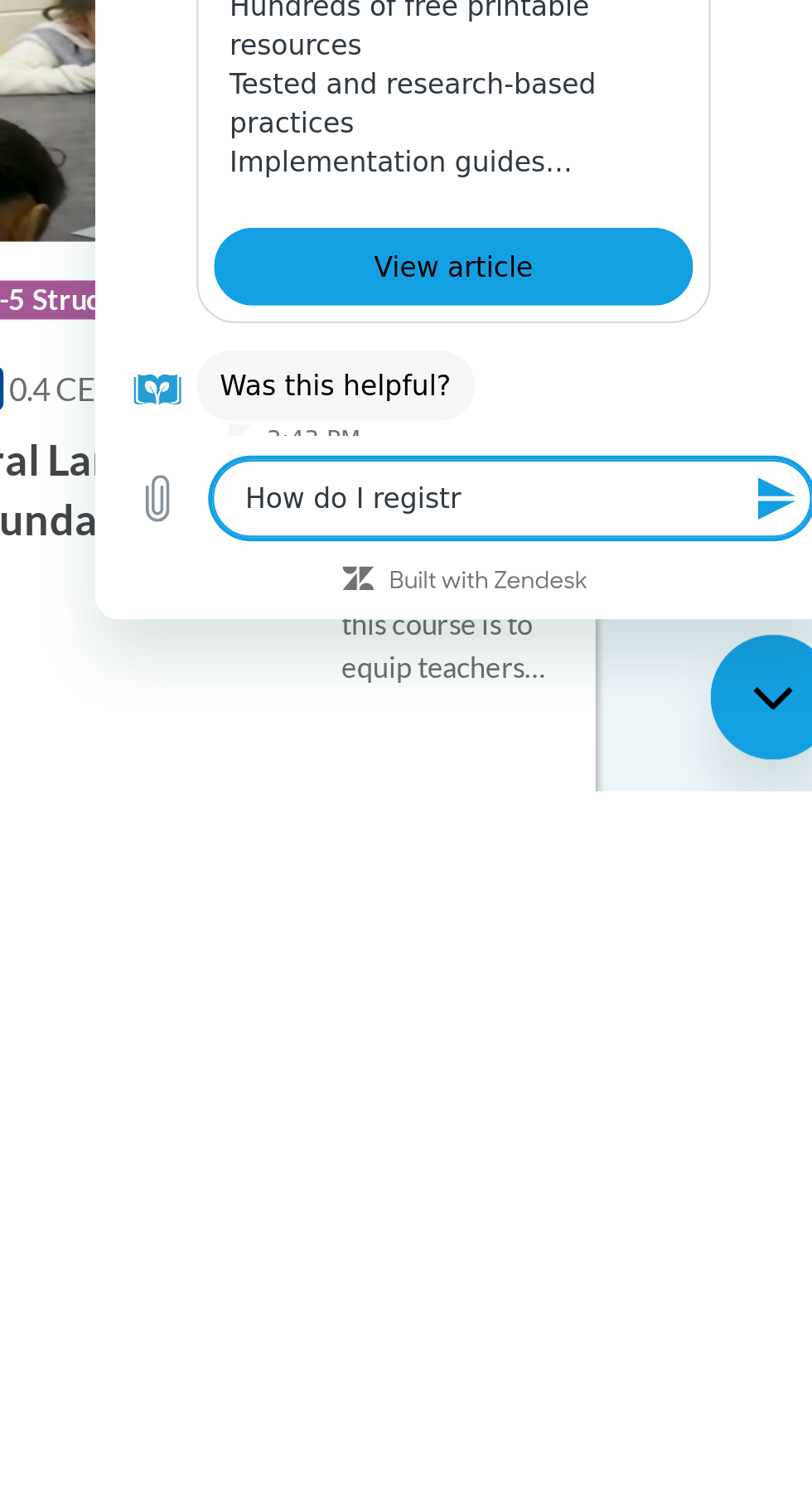
type textarea "How do I regist"
type textarea "x"
type textarea "How do I registe"
type textarea "x"
type textarea "How do I register"
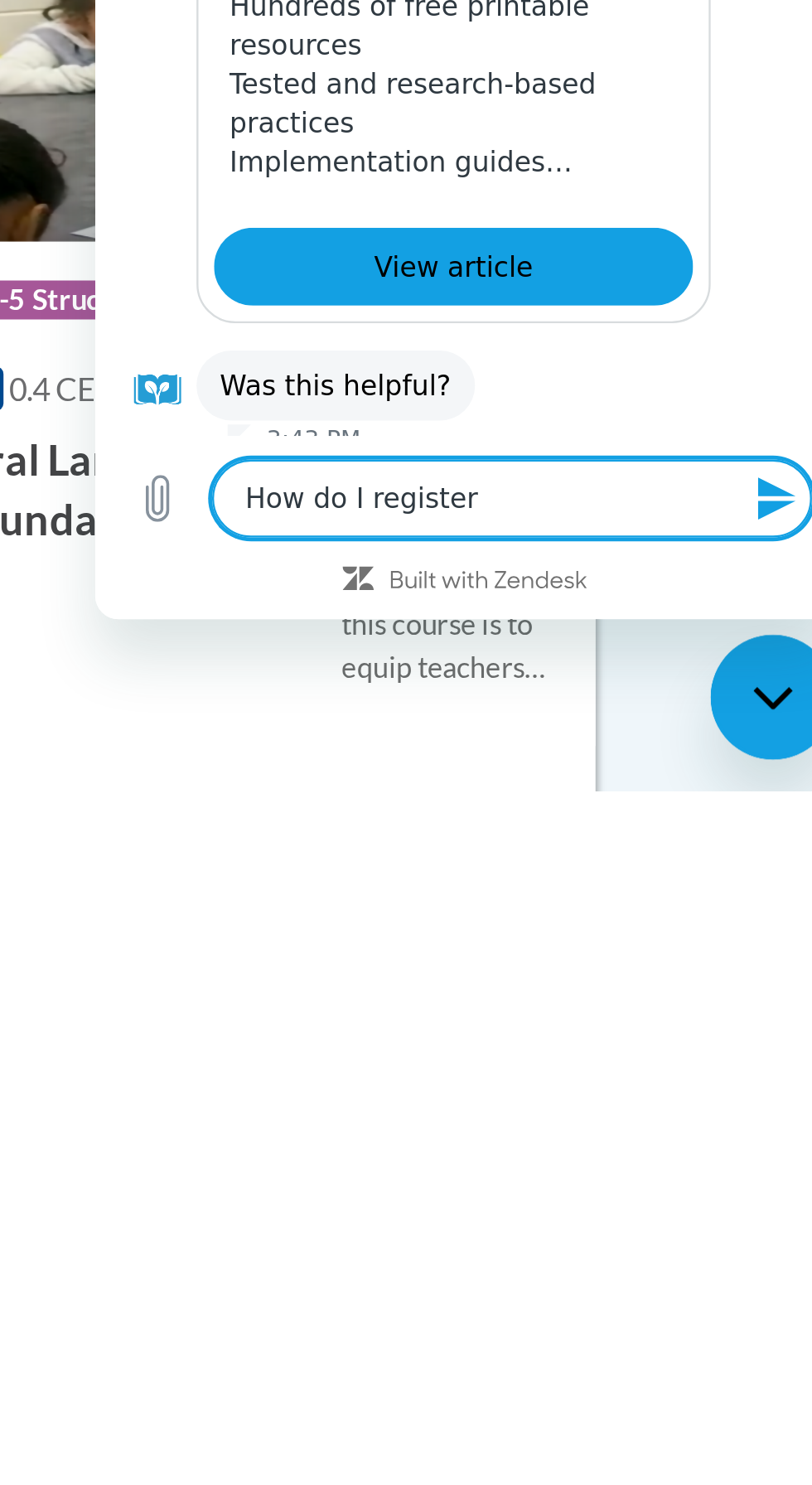
type textarea "x"
type textarea "How do I register?"
type textarea "x"
type textarea "How do I register?"
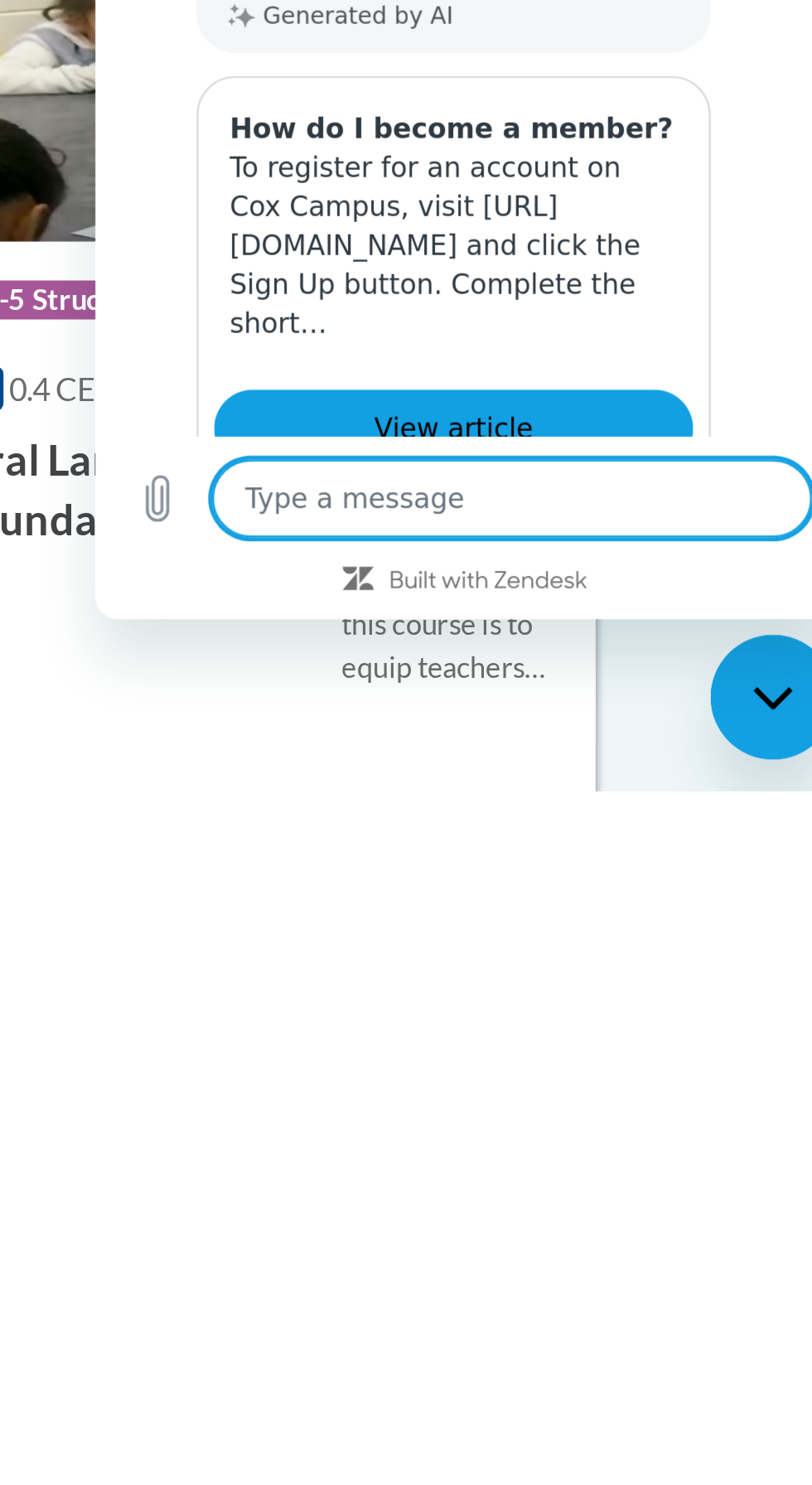
scroll to position [793, 0]
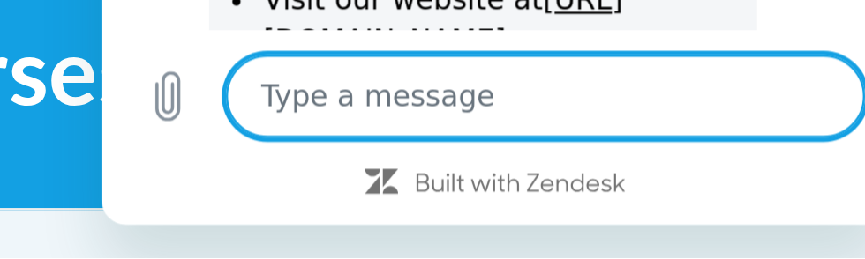
type textarea "x"
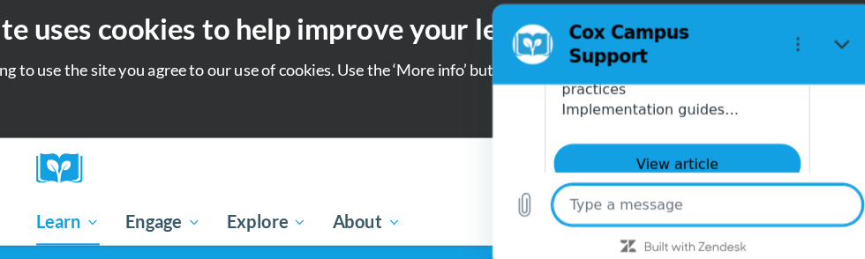
scroll to position [698, 0]
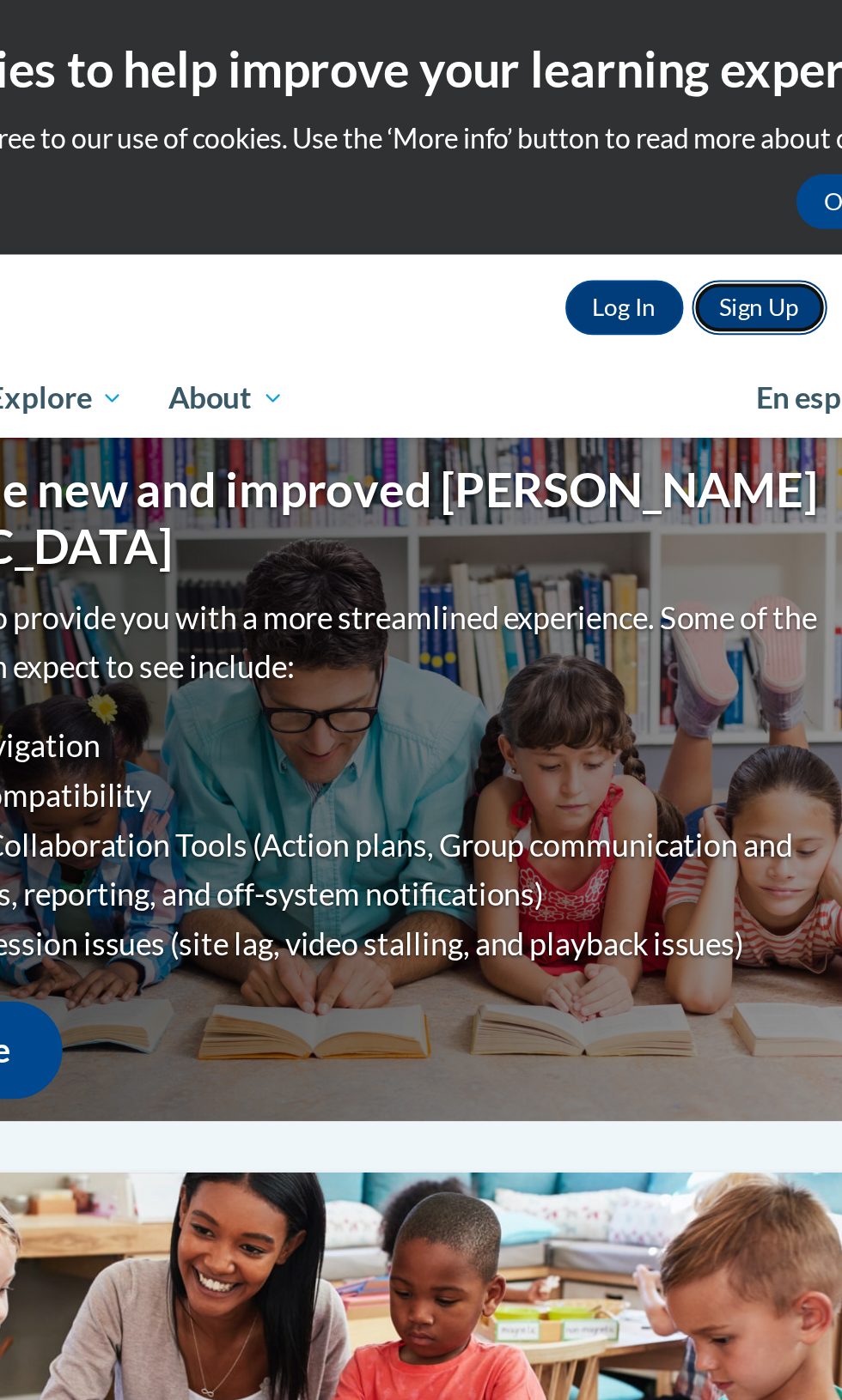
click at [664, 142] on link "Sign Up" at bounding box center [662, 155] width 68 height 27
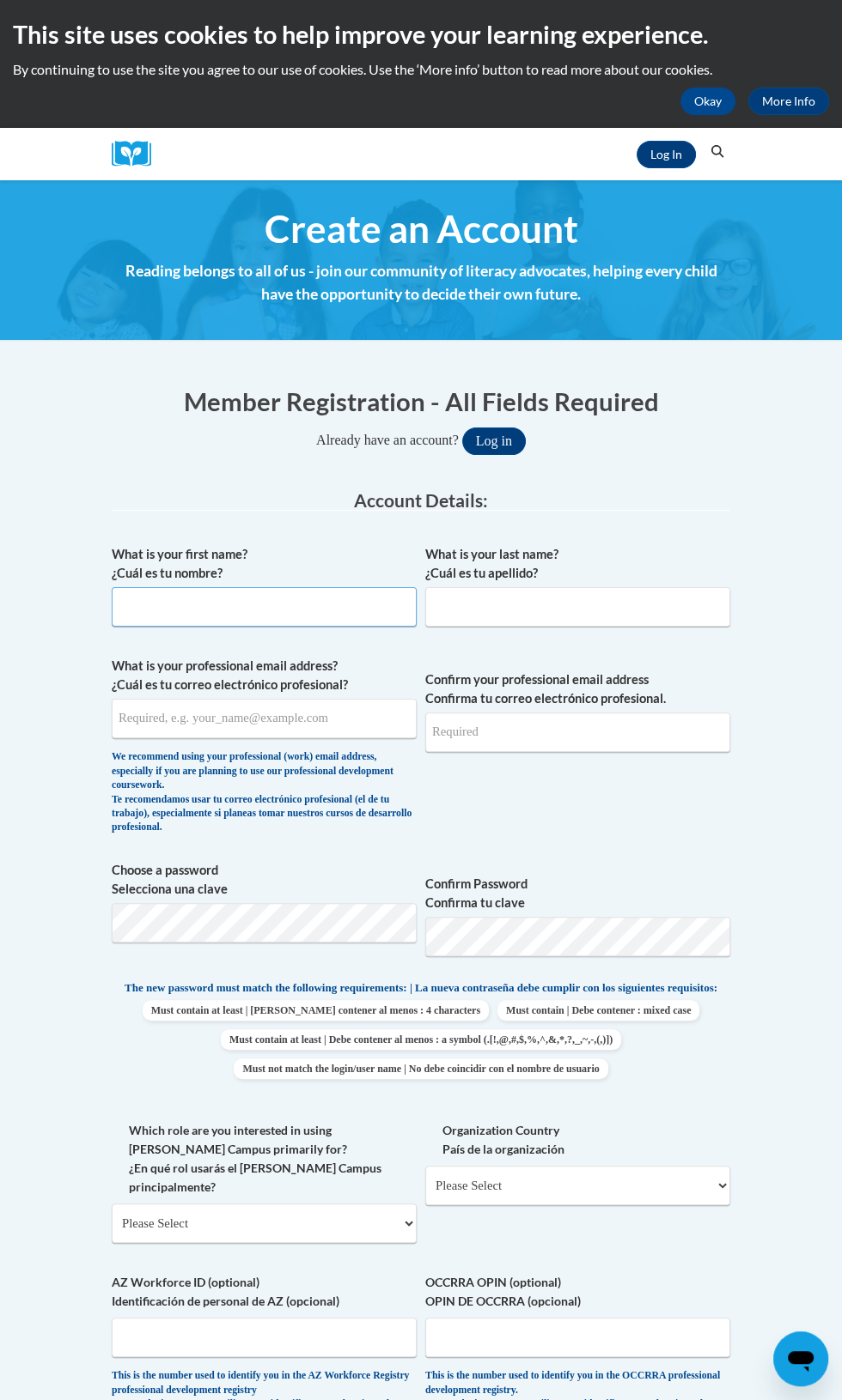
click at [204, 606] on input "What is your first name? ¿Cuál es tu nombre?" at bounding box center [264, 607] width 305 height 40
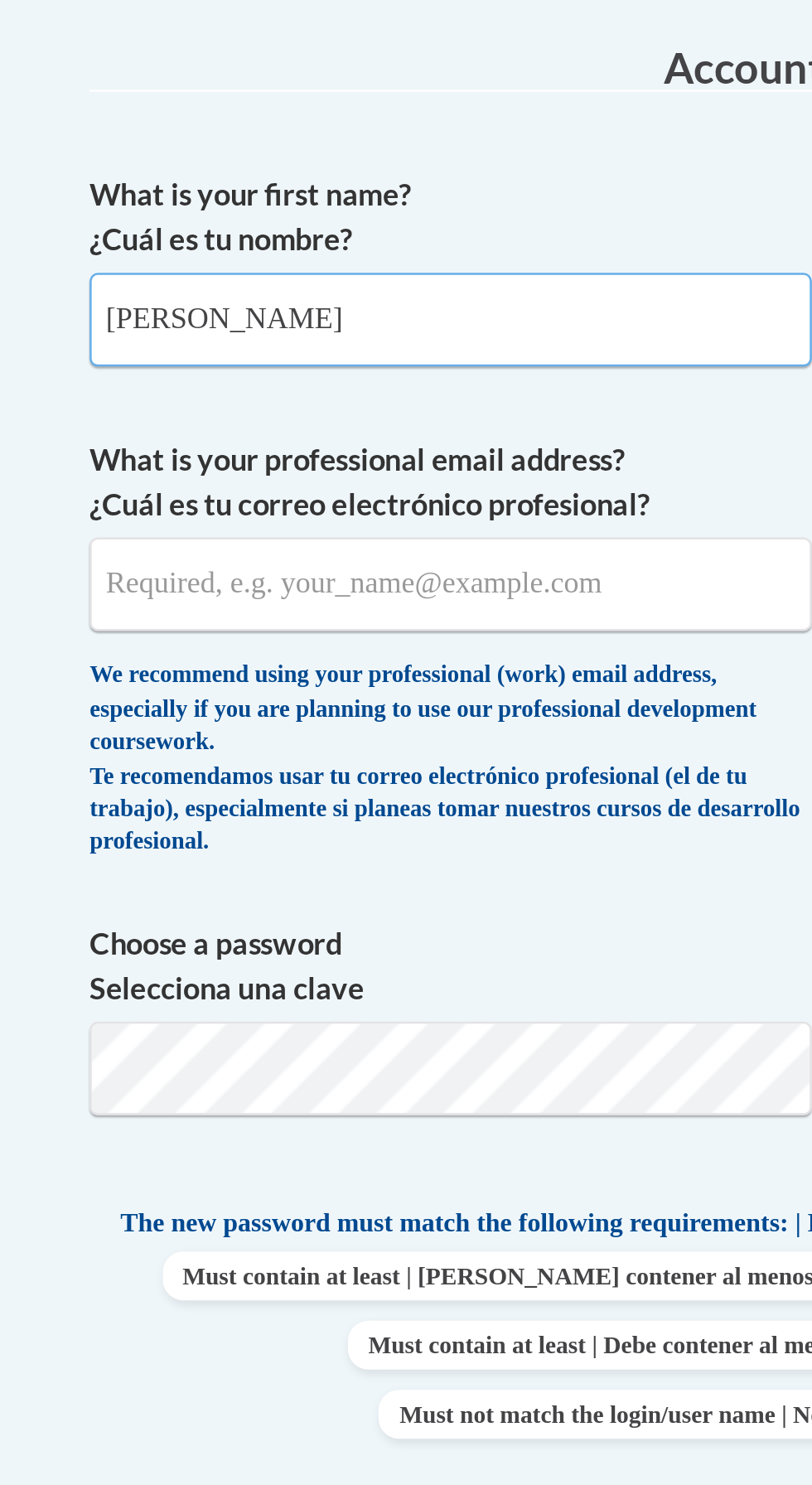
click at [299, 588] on input "[PERSON_NAME]" at bounding box center [254, 586] width 294 height 39
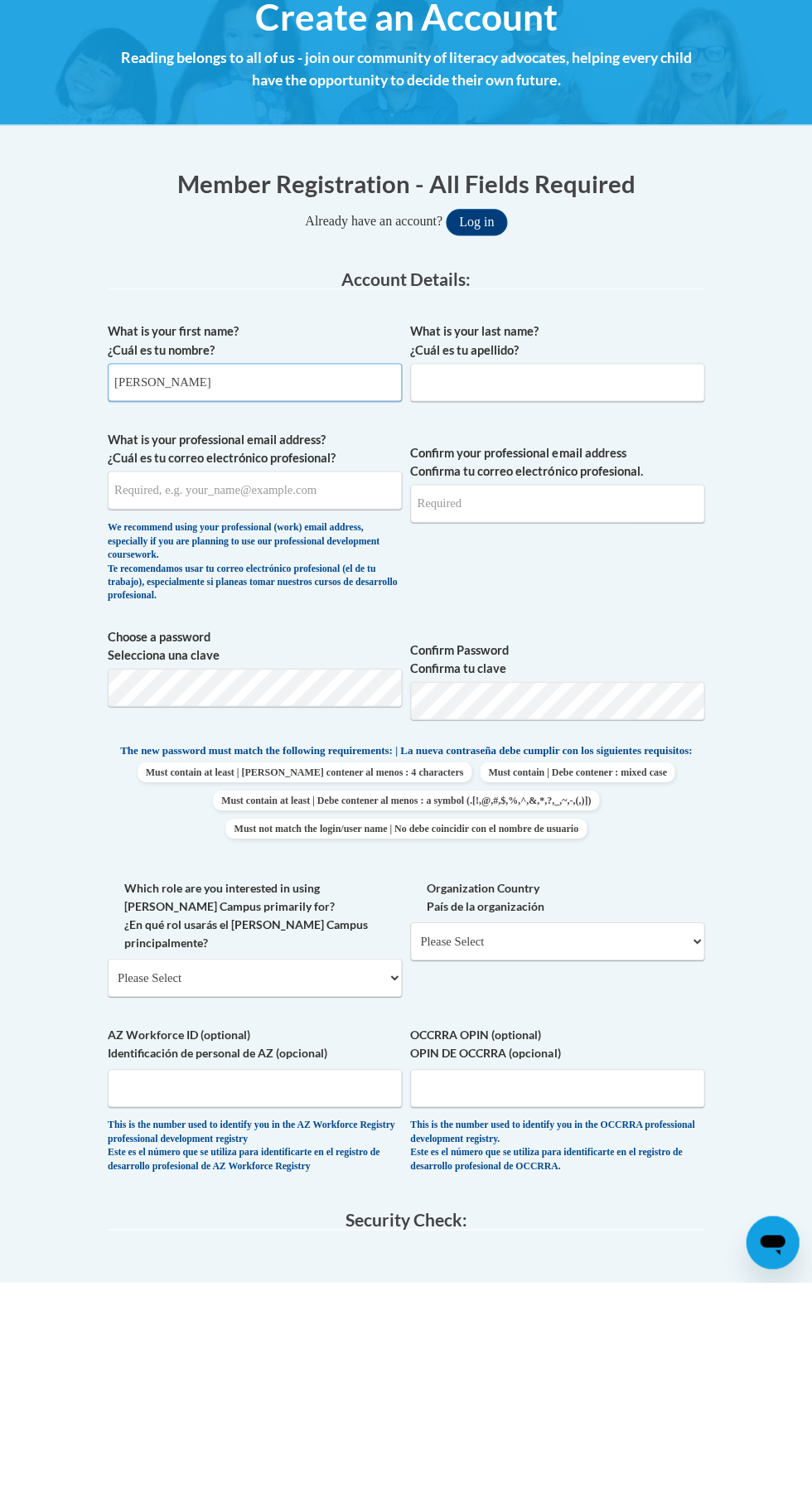
type input "[PERSON_NAME]"
click at [503, 585] on input "What is your last name? ¿Cuál es tu apellido?" at bounding box center [557, 586] width 294 height 39
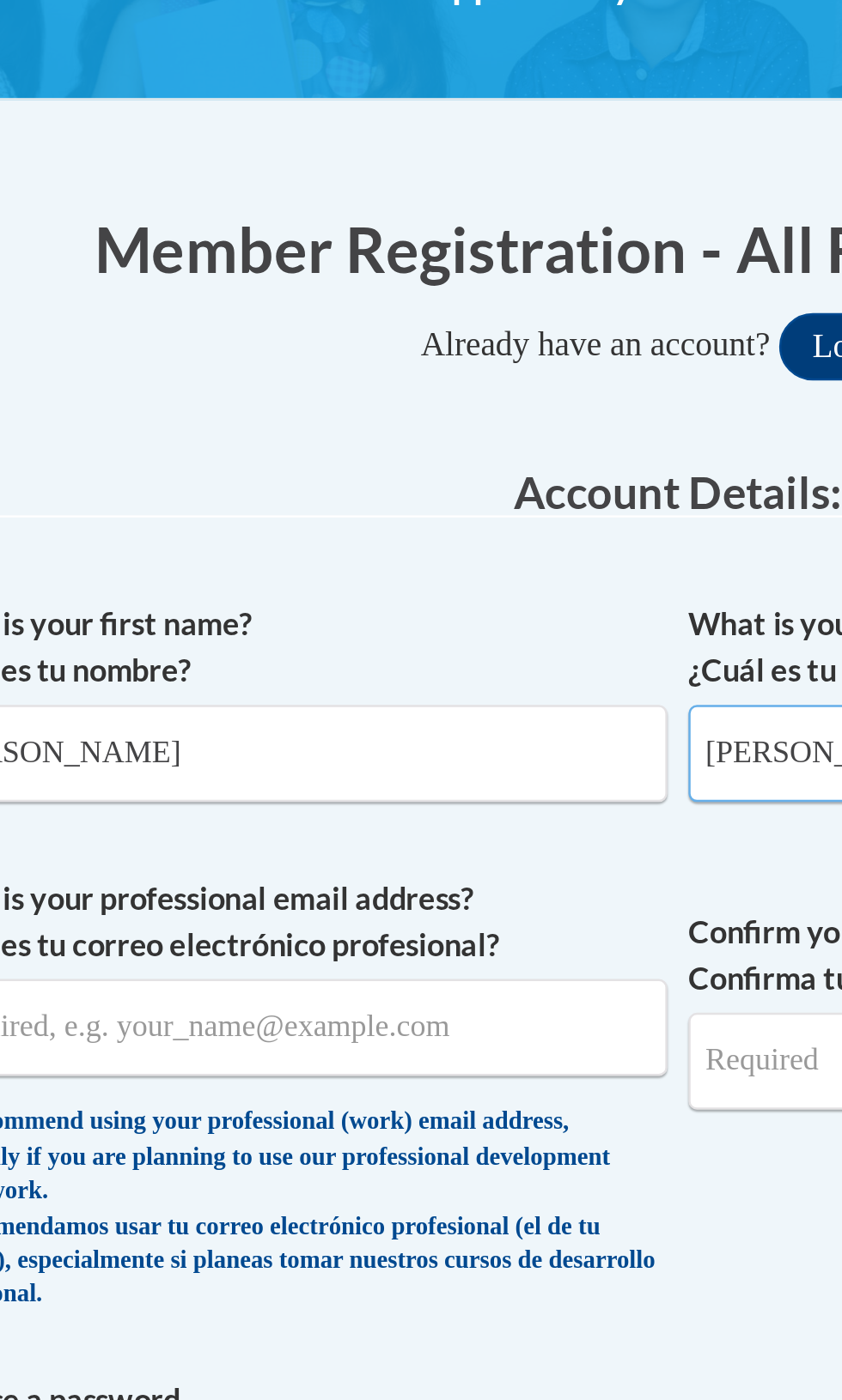
type input "[PERSON_NAME]"
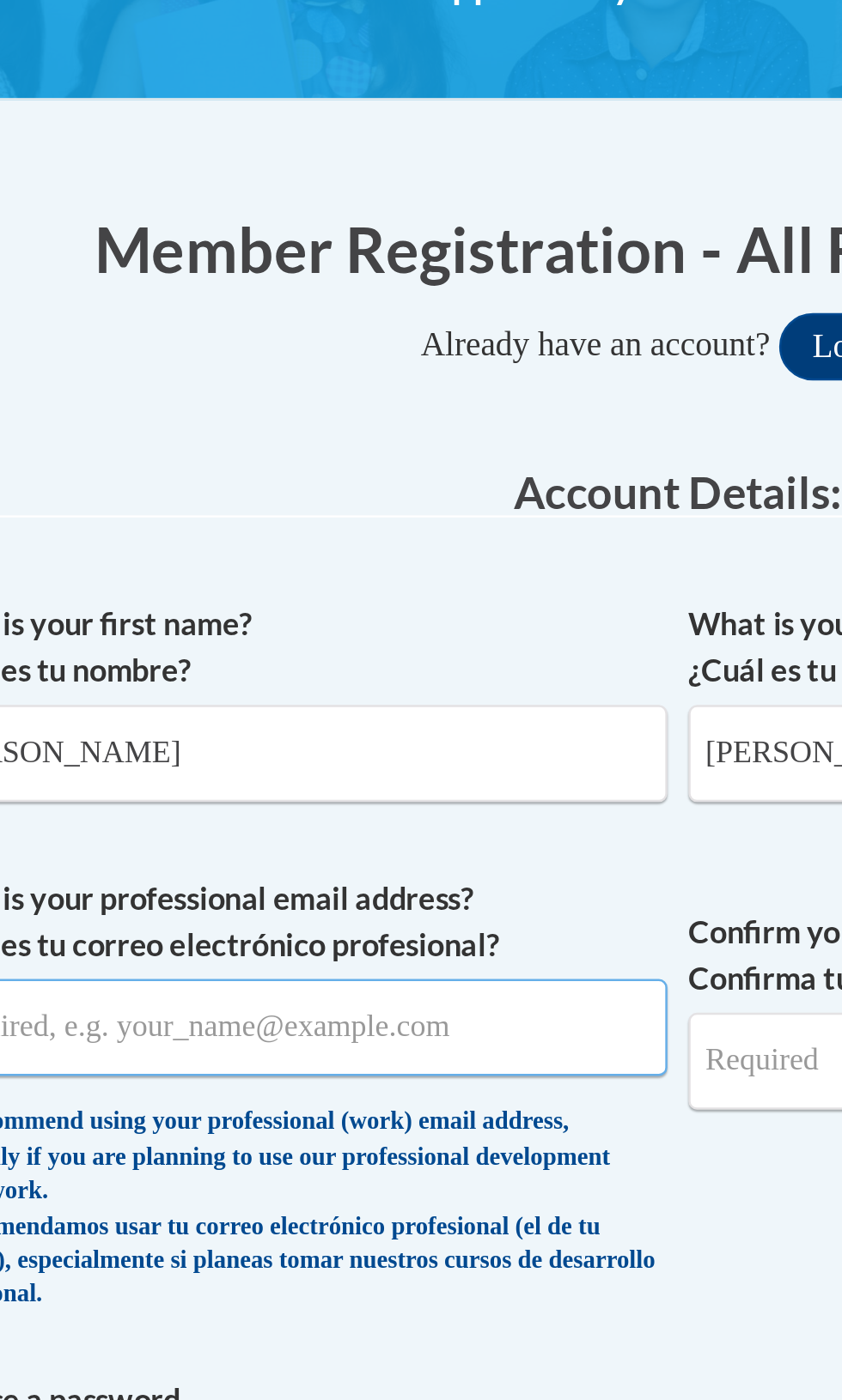
click at [275, 714] on input "What is your professional email address? ¿Cuál es tu correo electrónico profesi…" at bounding box center [264, 718] width 305 height 40
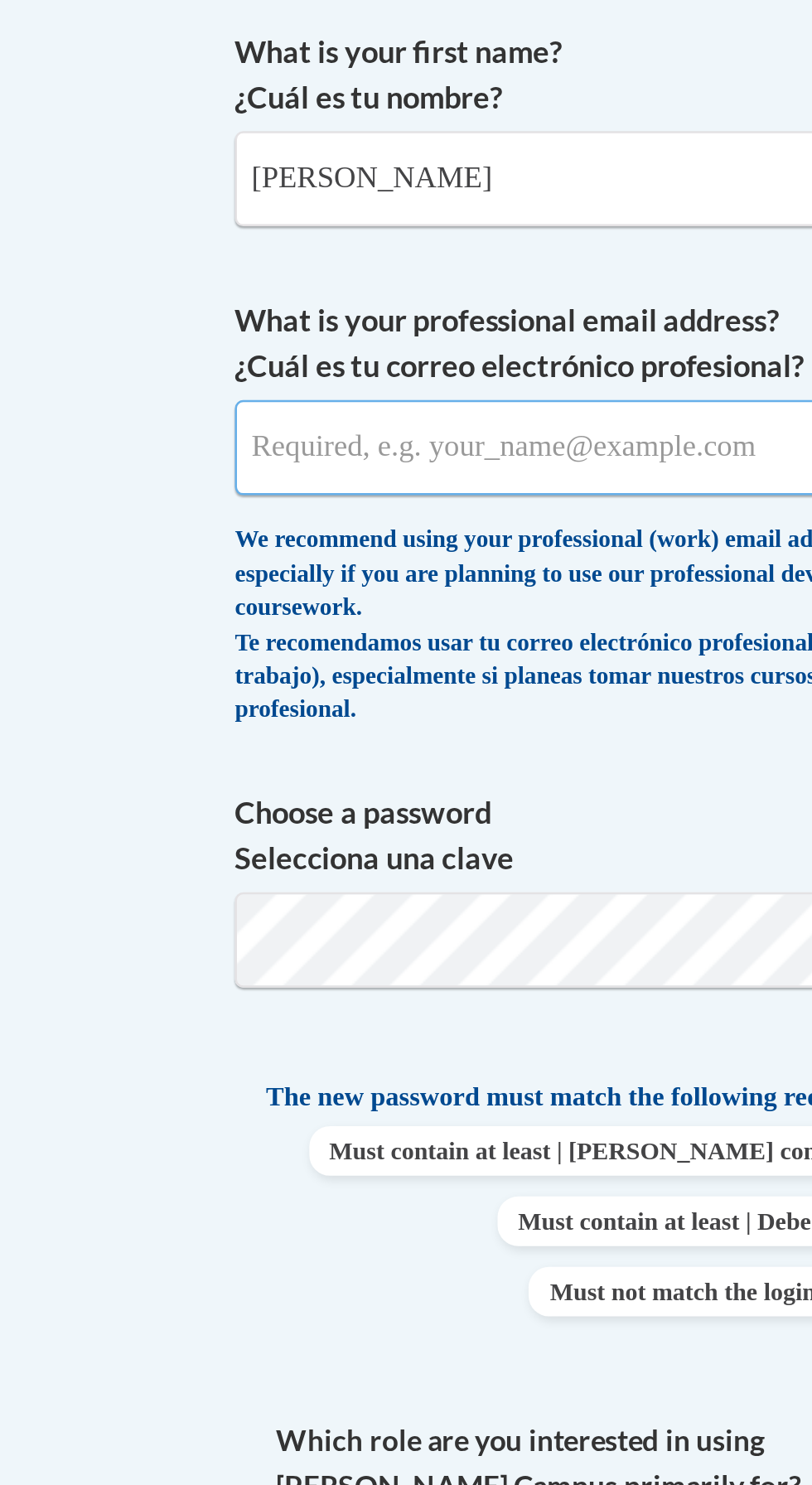
click at [140, 687] on input "What is your professional email address? ¿Cuál es tu correo electrónico profesi…" at bounding box center [254, 693] width 294 height 39
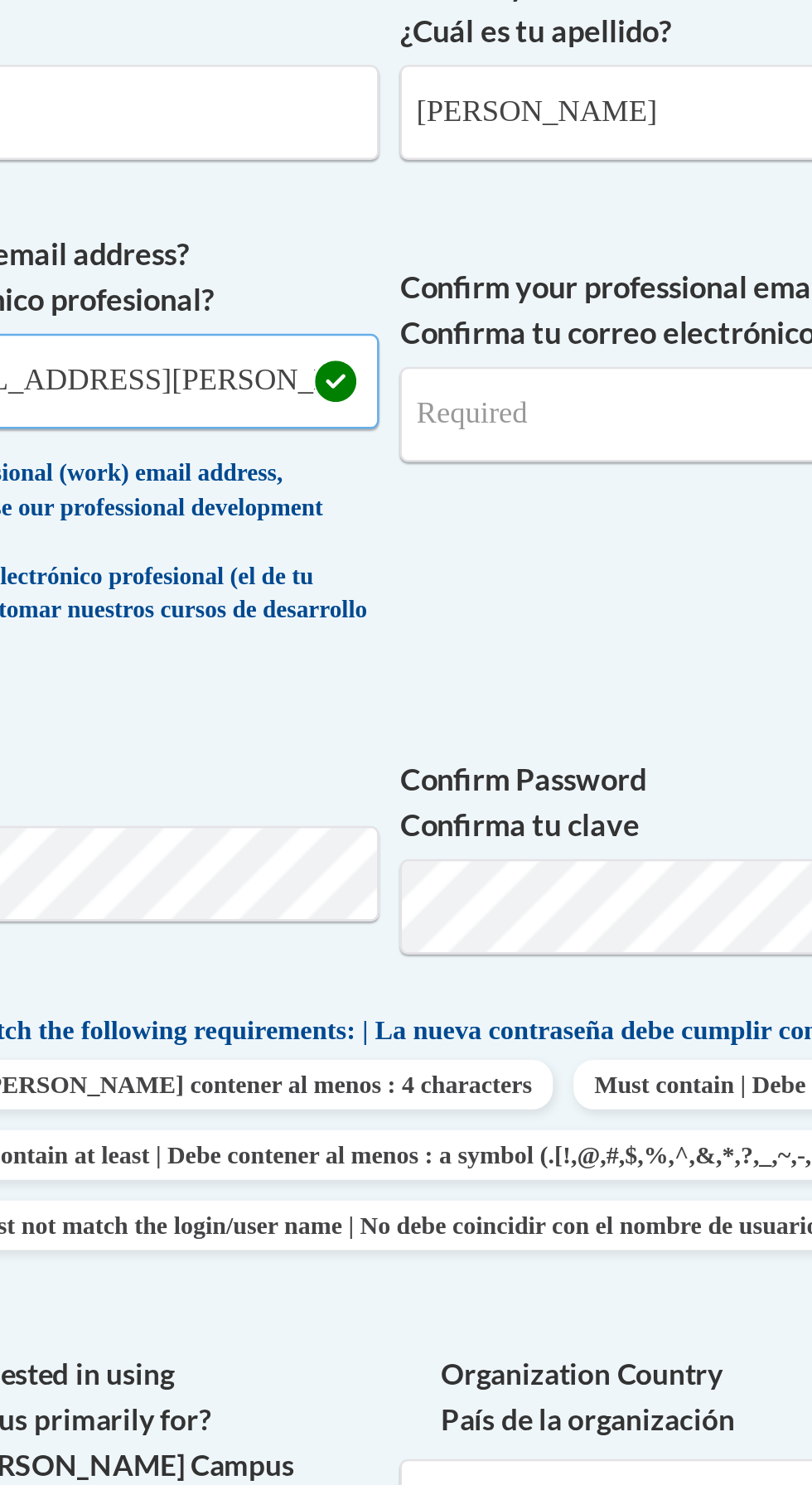
type input "[PERSON_NAME][EMAIL_ADDRESS][PERSON_NAME][DOMAIN_NAME]"
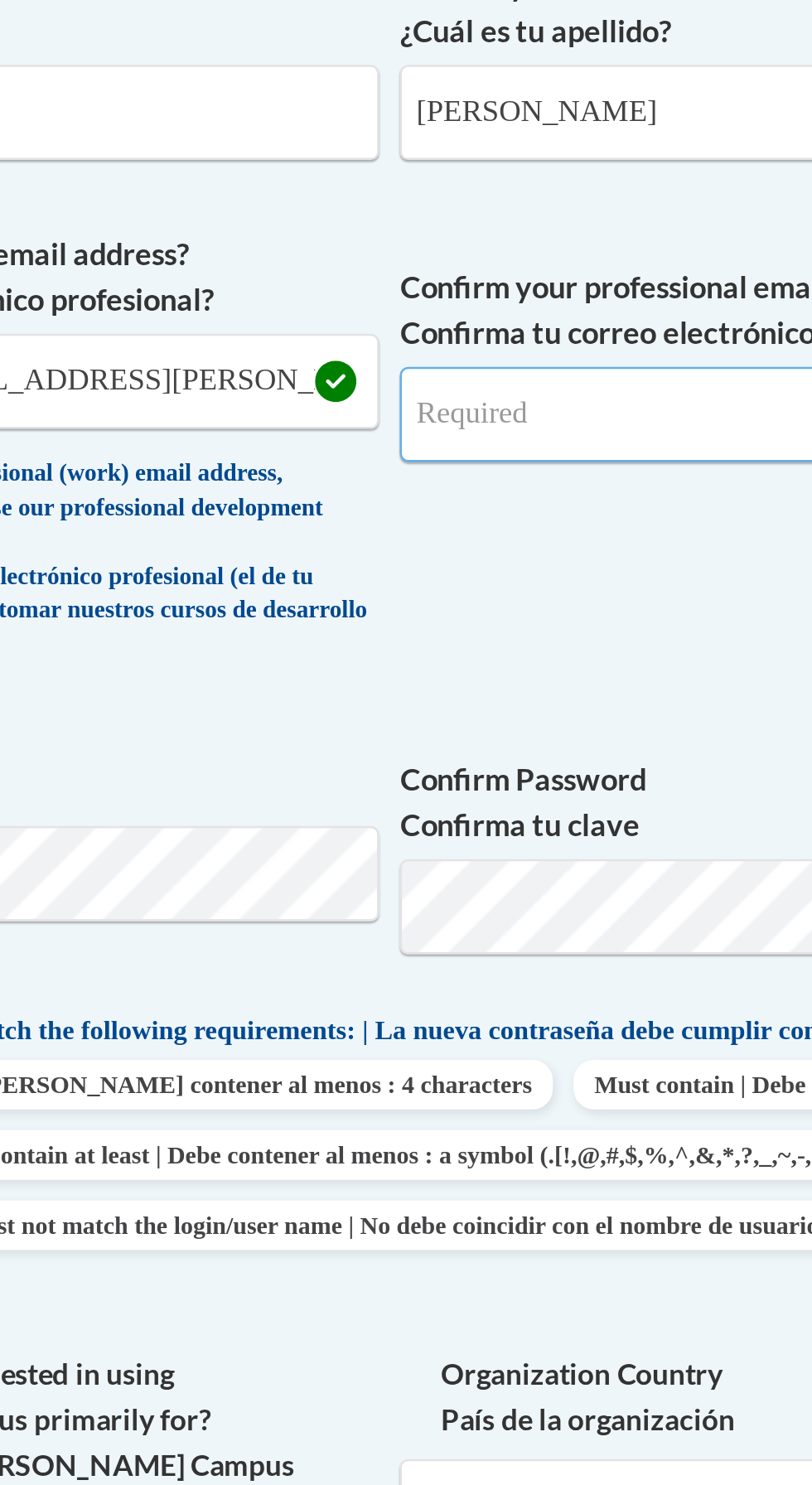
click at [446, 700] on input "Confirm your professional email address Confirma tu correo electrónico profesio…" at bounding box center [557, 706] width 294 height 39
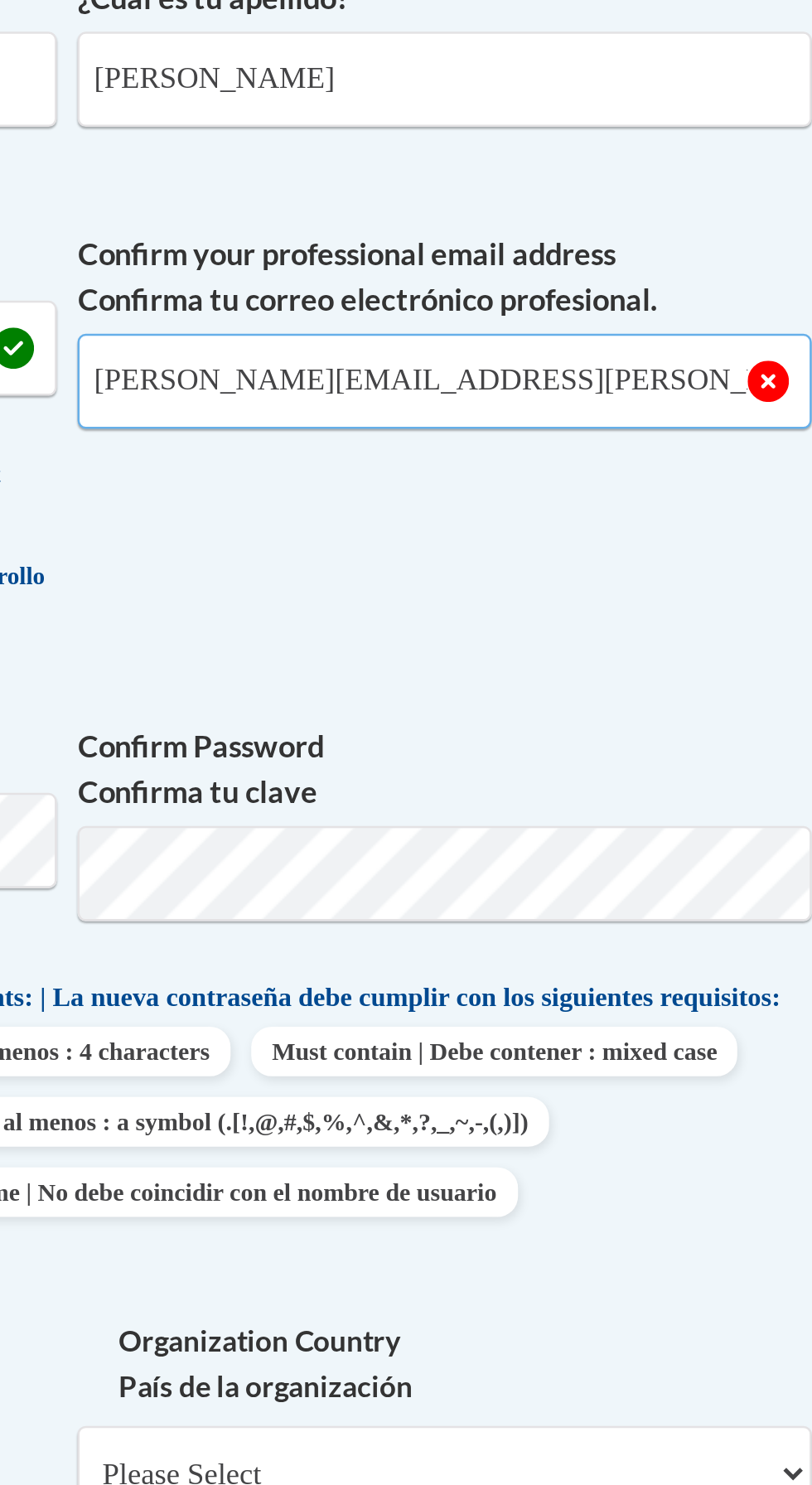
type input "[PERSON_NAME][EMAIL_ADDRESS][PERSON_NAME][DOMAIN_NAME]"
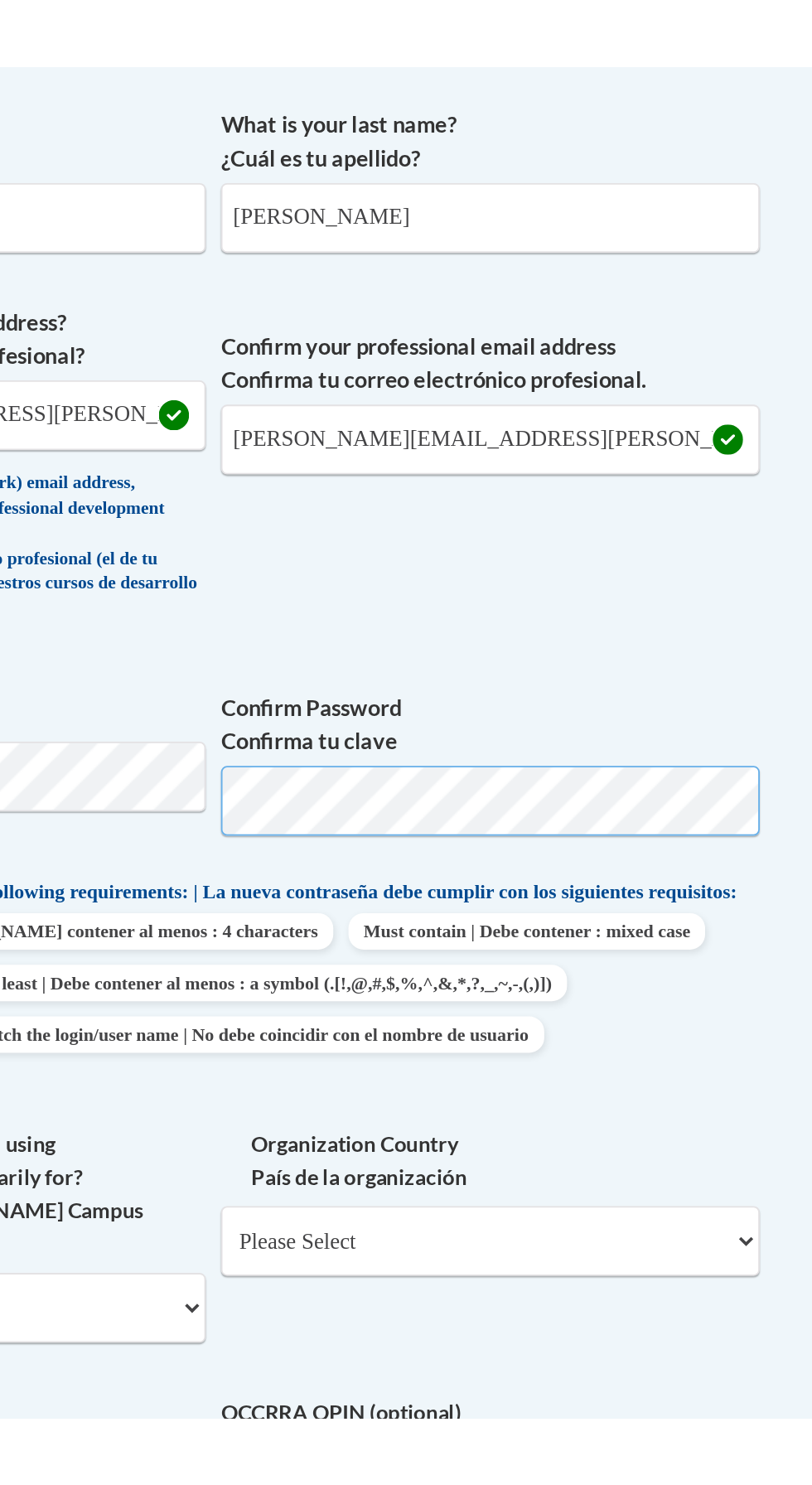
scroll to position [162, 0]
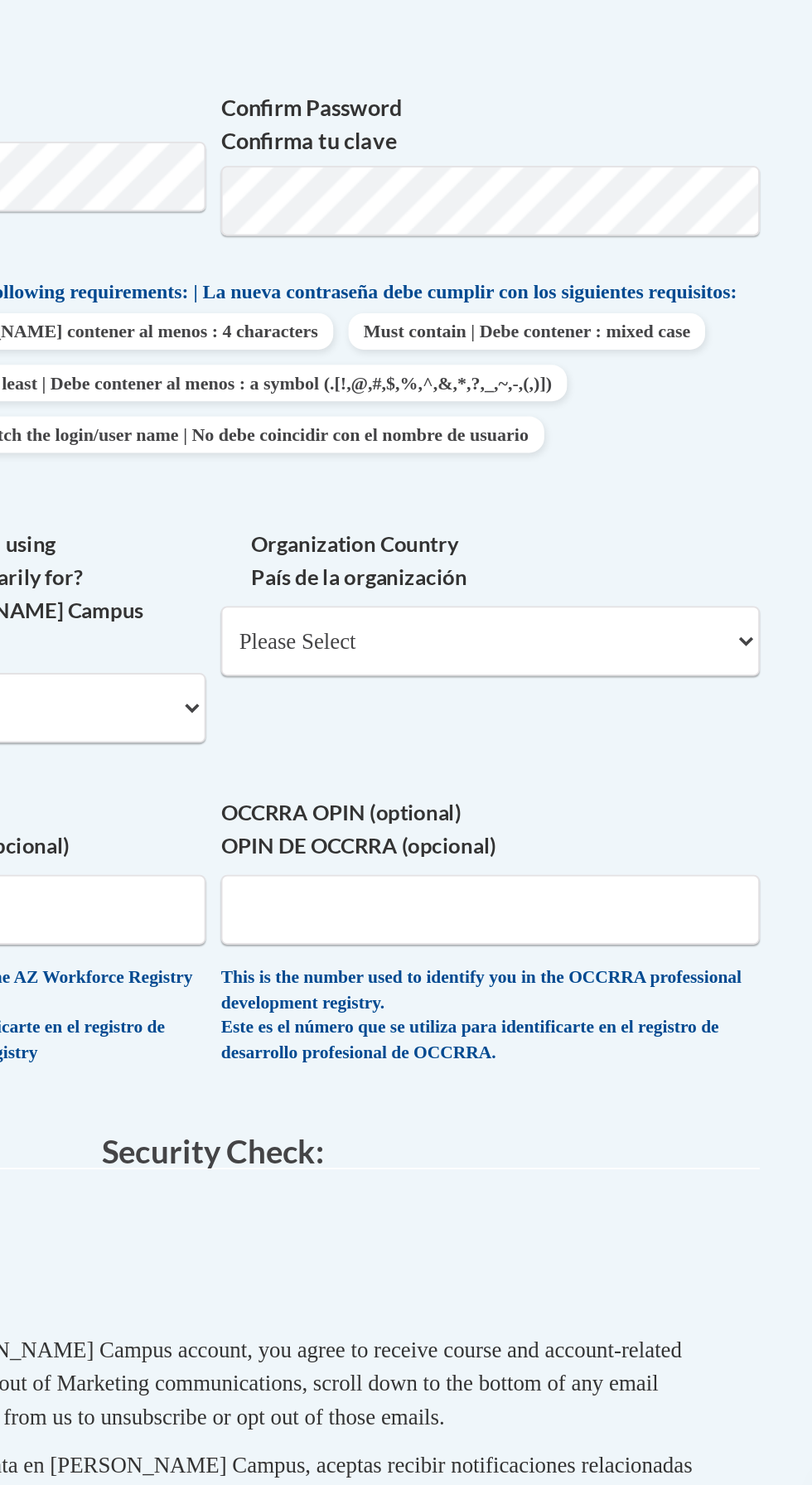
click at [687, 717] on label "Confirm Password Confirma tu clave" at bounding box center [557, 701] width 294 height 37
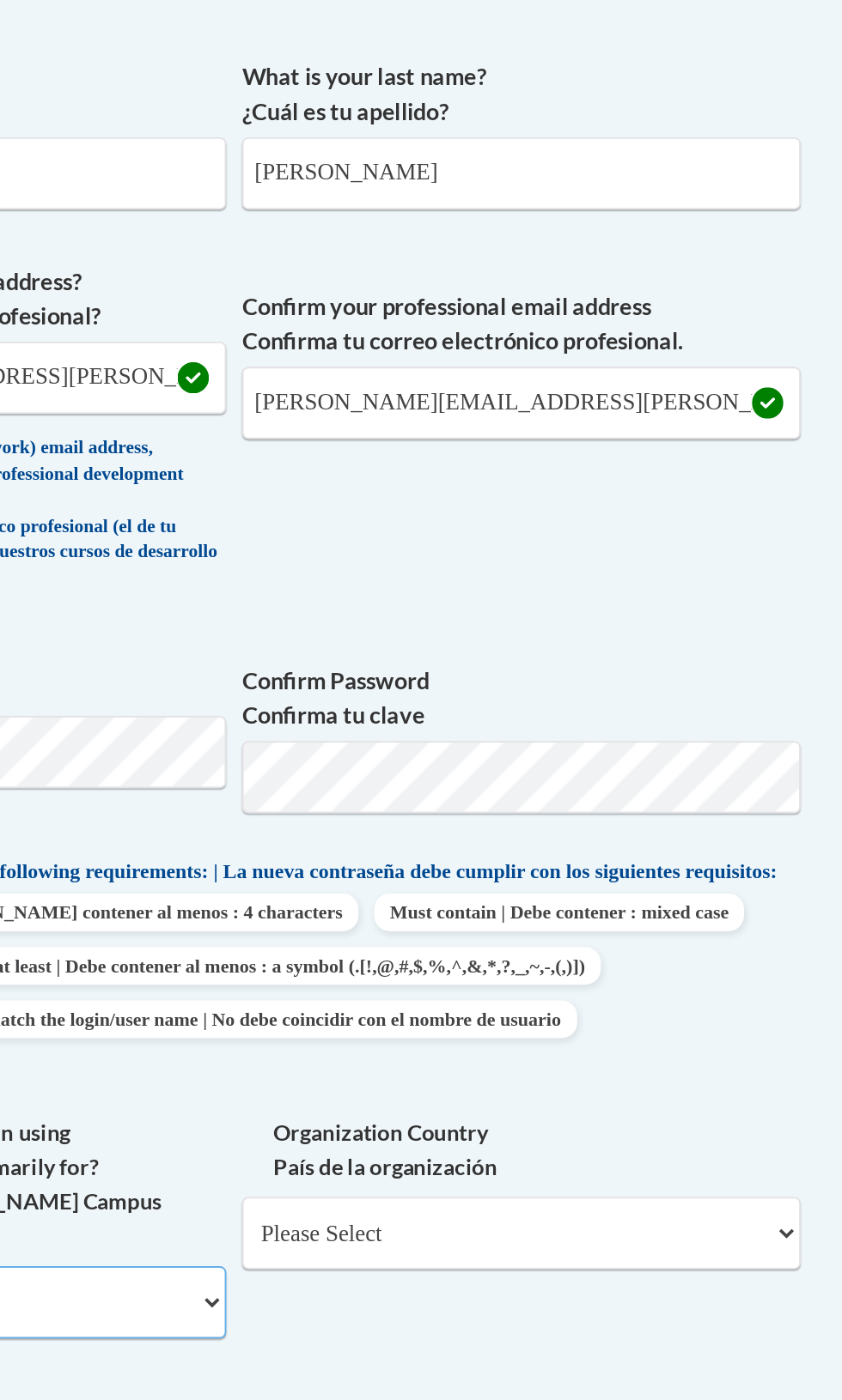
scroll to position [389, 0]
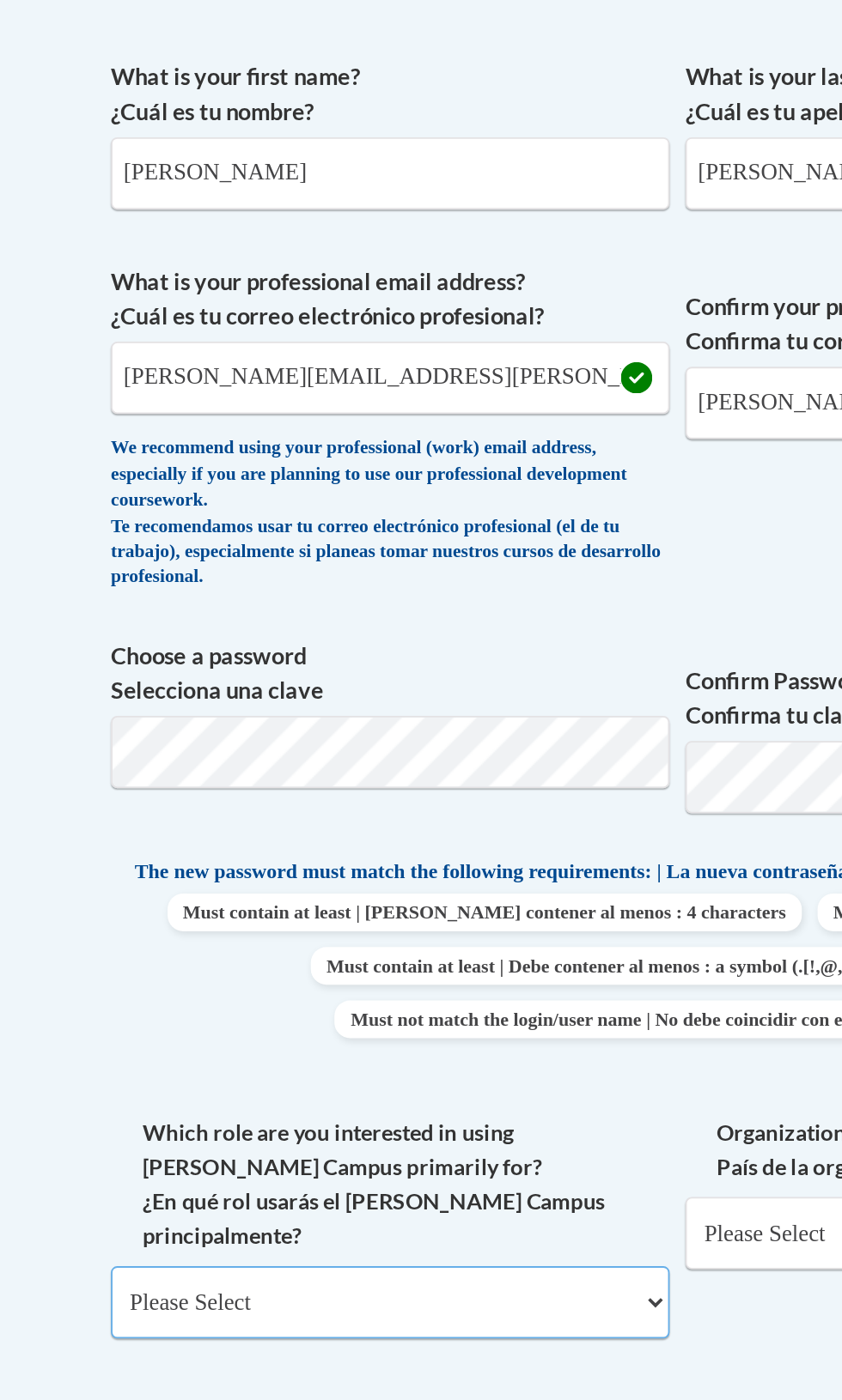
click at [158, 826] on select "Please Select College/University | Colegio/Universidad Community/Nonprofit Part…" at bounding box center [264, 834] width 305 height 40
select select "fbf2d438-af2f-41f8-98f1-81c410e29de3"
click at [112, 814] on select "Please Select College/University | Colegio/Universidad Community/Nonprofit Part…" at bounding box center [264, 834] width 305 height 40
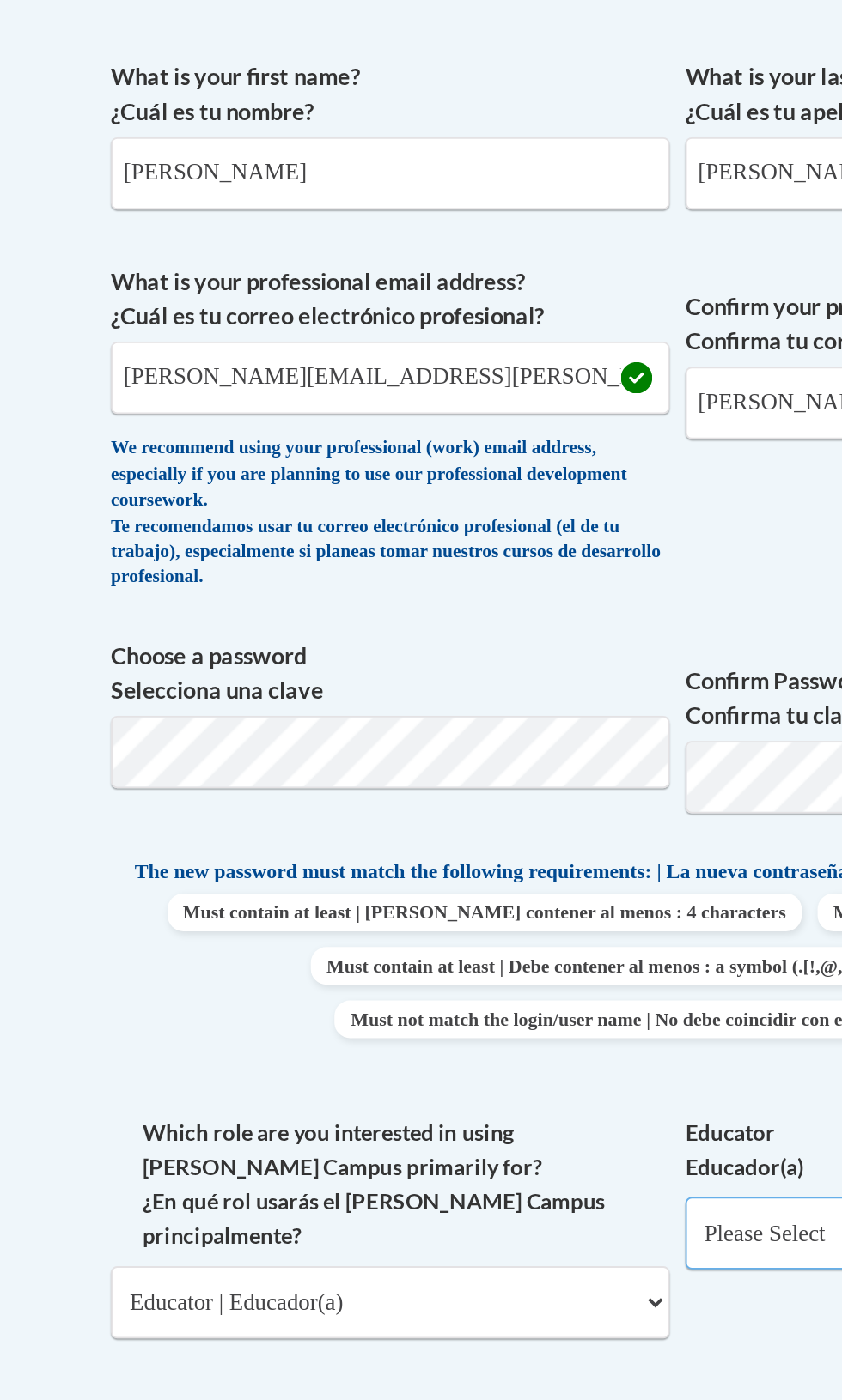
click at [453, 804] on select "Please Select Early Learning/Daycare Teacher/Family Home Care Provider | Maestr…" at bounding box center [577, 797] width 305 height 40
select select "8e40623d-54d0-45cd-9f92-5df65cd3f8cf"
click at [425, 790] on select "Please Select Early Learning/Daycare Teacher/Family Home Care Provider | Maestr…" at bounding box center [577, 797] width 305 height 40
click at [172, 923] on input "Organization Name" at bounding box center [264, 927] width 305 height 40
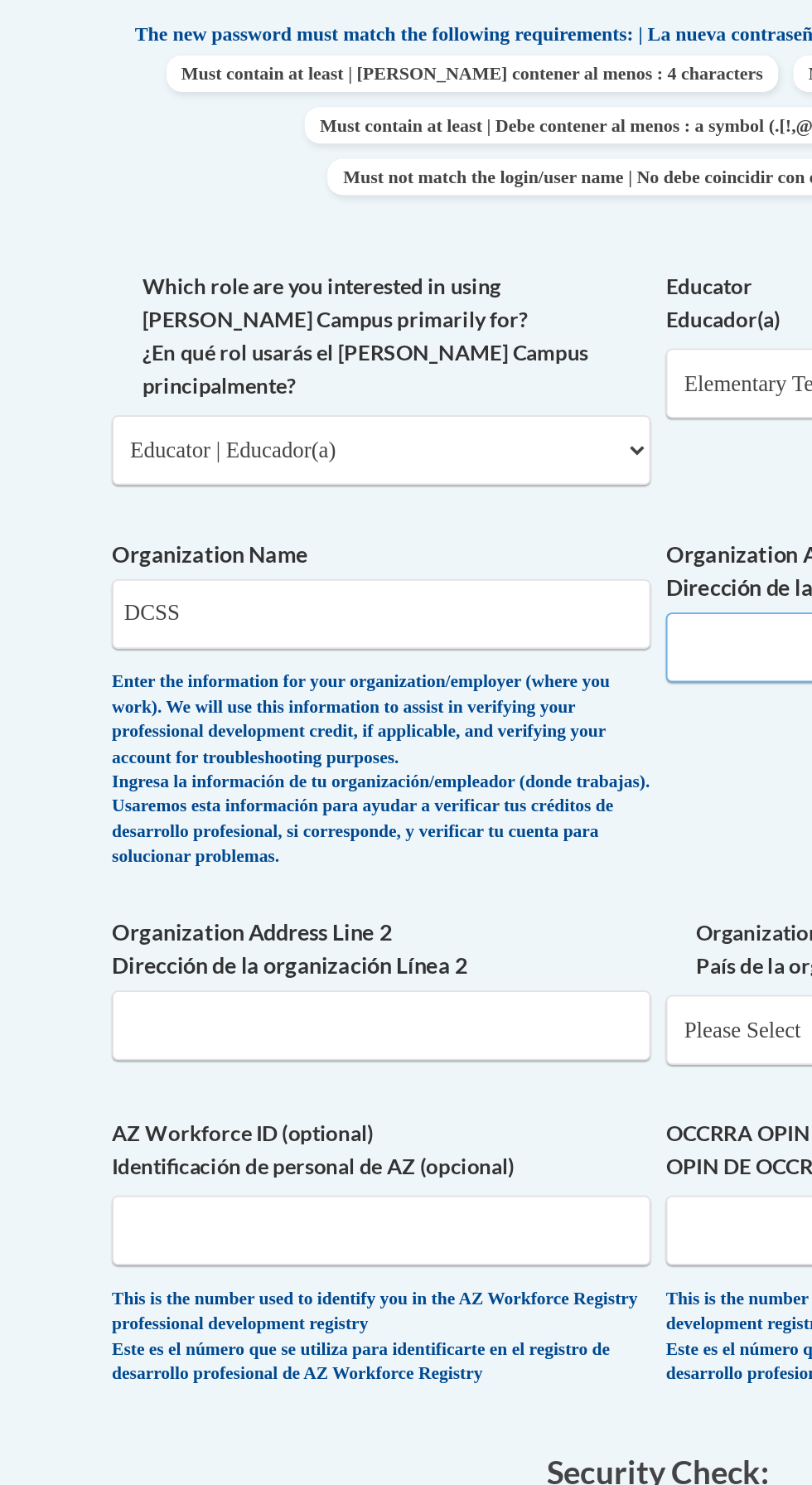
click at [440, 906] on input "Organization Address Line 1 Dirección de la organización Línea 1" at bounding box center [557, 913] width 294 height 39
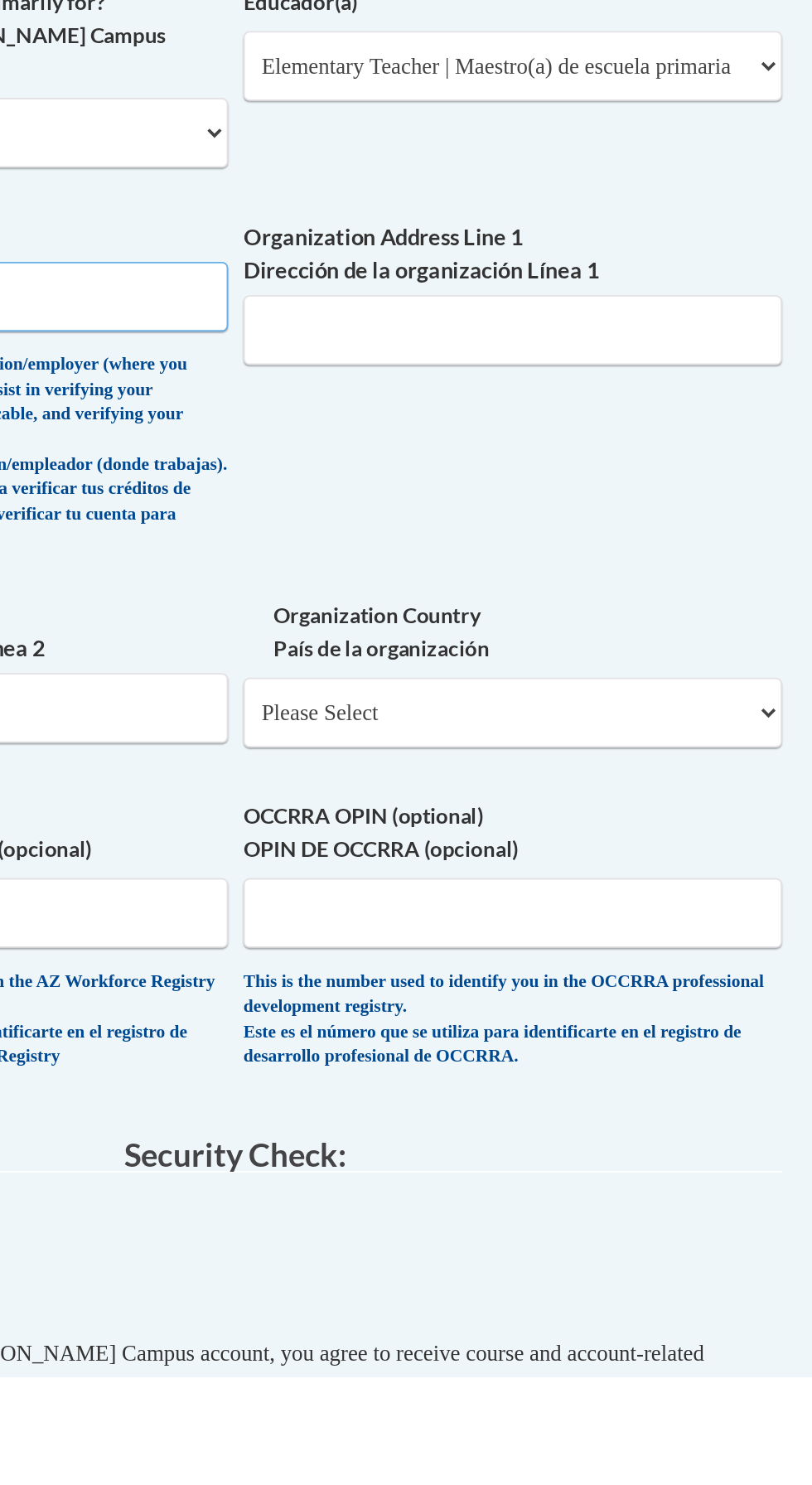
click at [324, 886] on input "DCSS" at bounding box center [254, 895] width 294 height 39
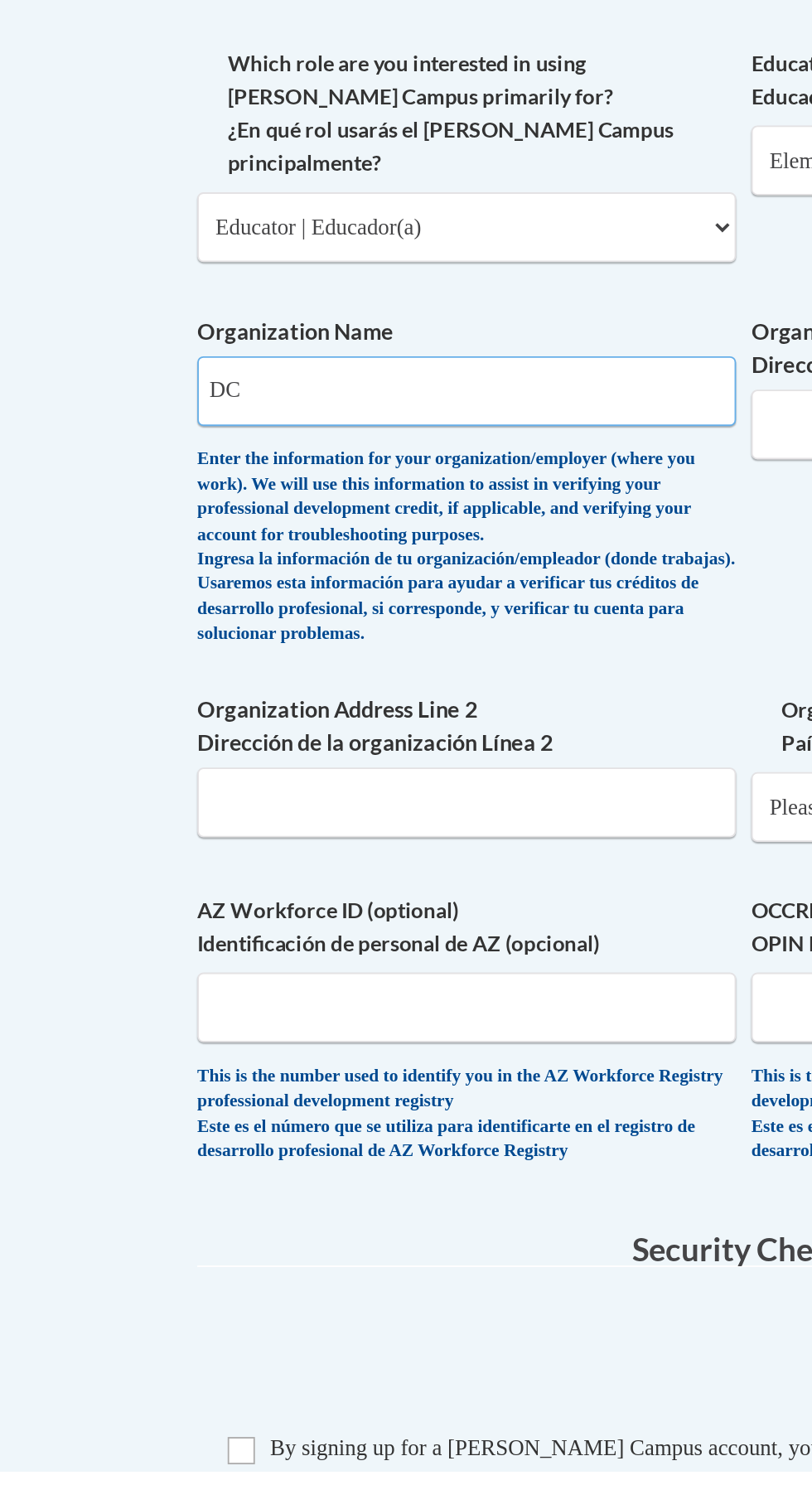
type input "D"
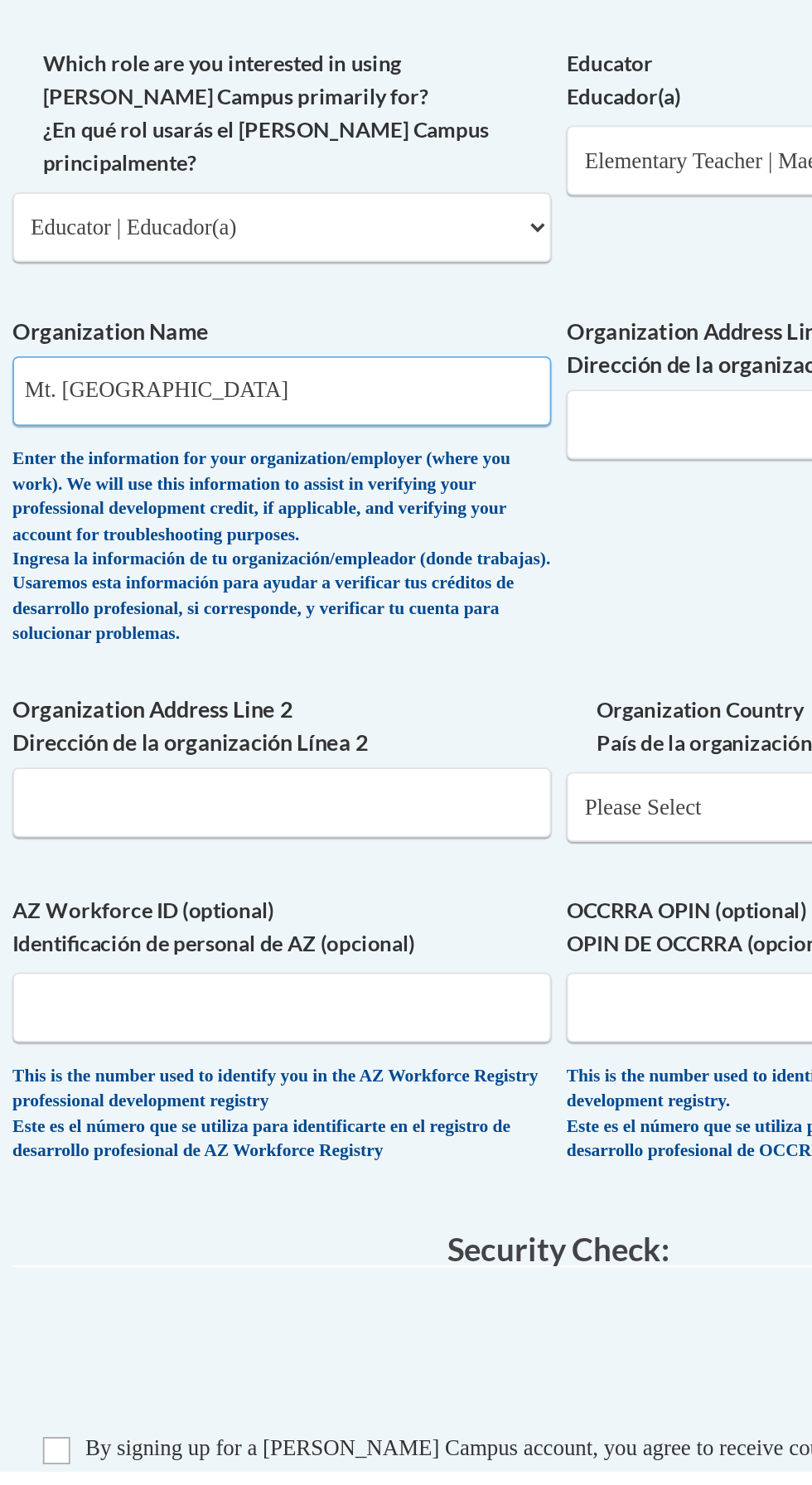
type input "Mt. [GEOGRAPHIC_DATA]"
click at [451, 904] on input "Organization Address Line 1 Dirección de la organización Línea 1" at bounding box center [557, 913] width 294 height 39
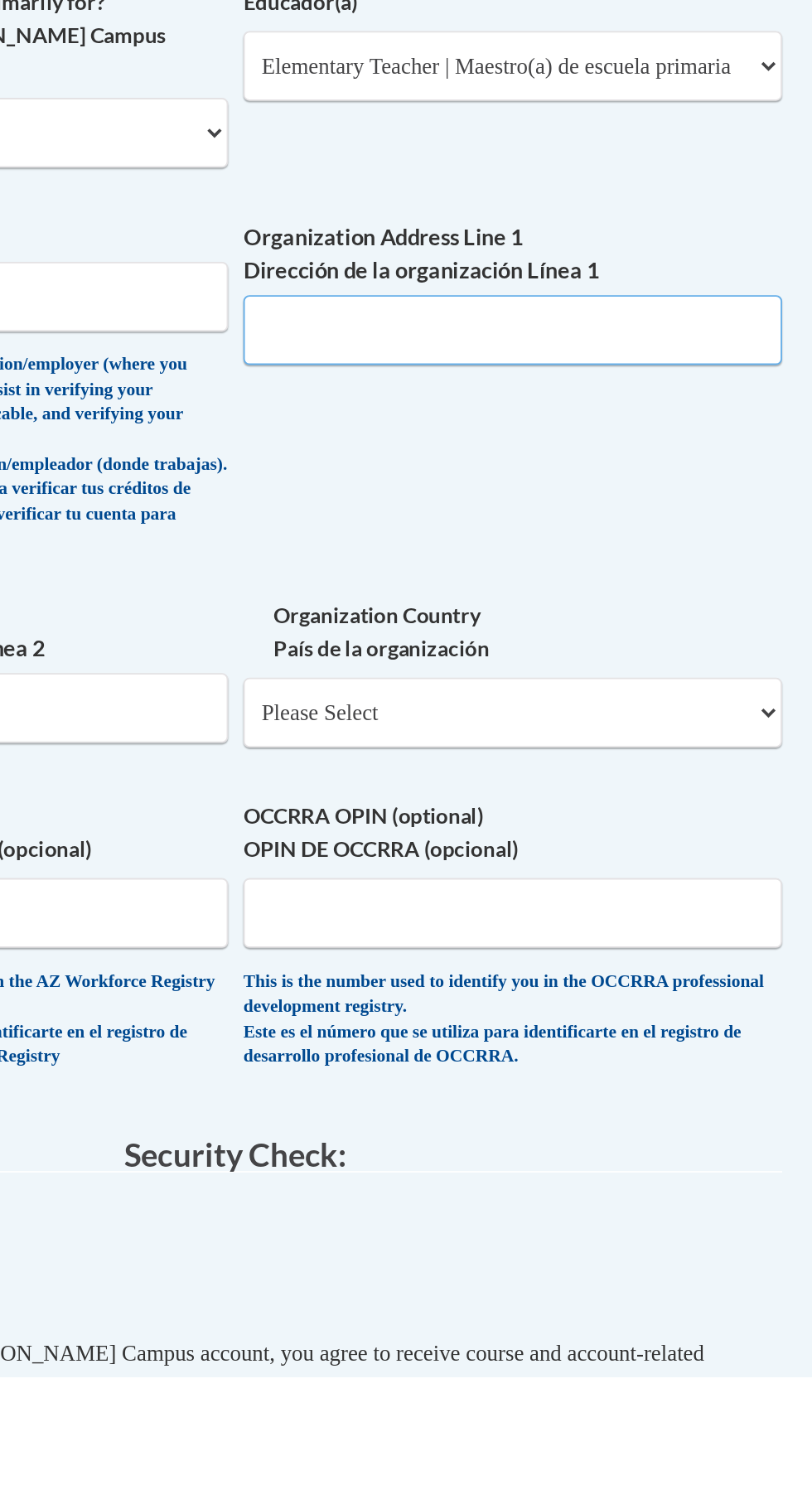
click at [441, 904] on input "Organization Address Line 1 Dirección de la organización Línea 1" at bounding box center [557, 913] width 294 height 39
click at [421, 906] on input "Fairburn Rd" at bounding box center [557, 913] width 294 height 39
click at [544, 900] on input "[STREET_ADDRESS]" at bounding box center [557, 913] width 294 height 39
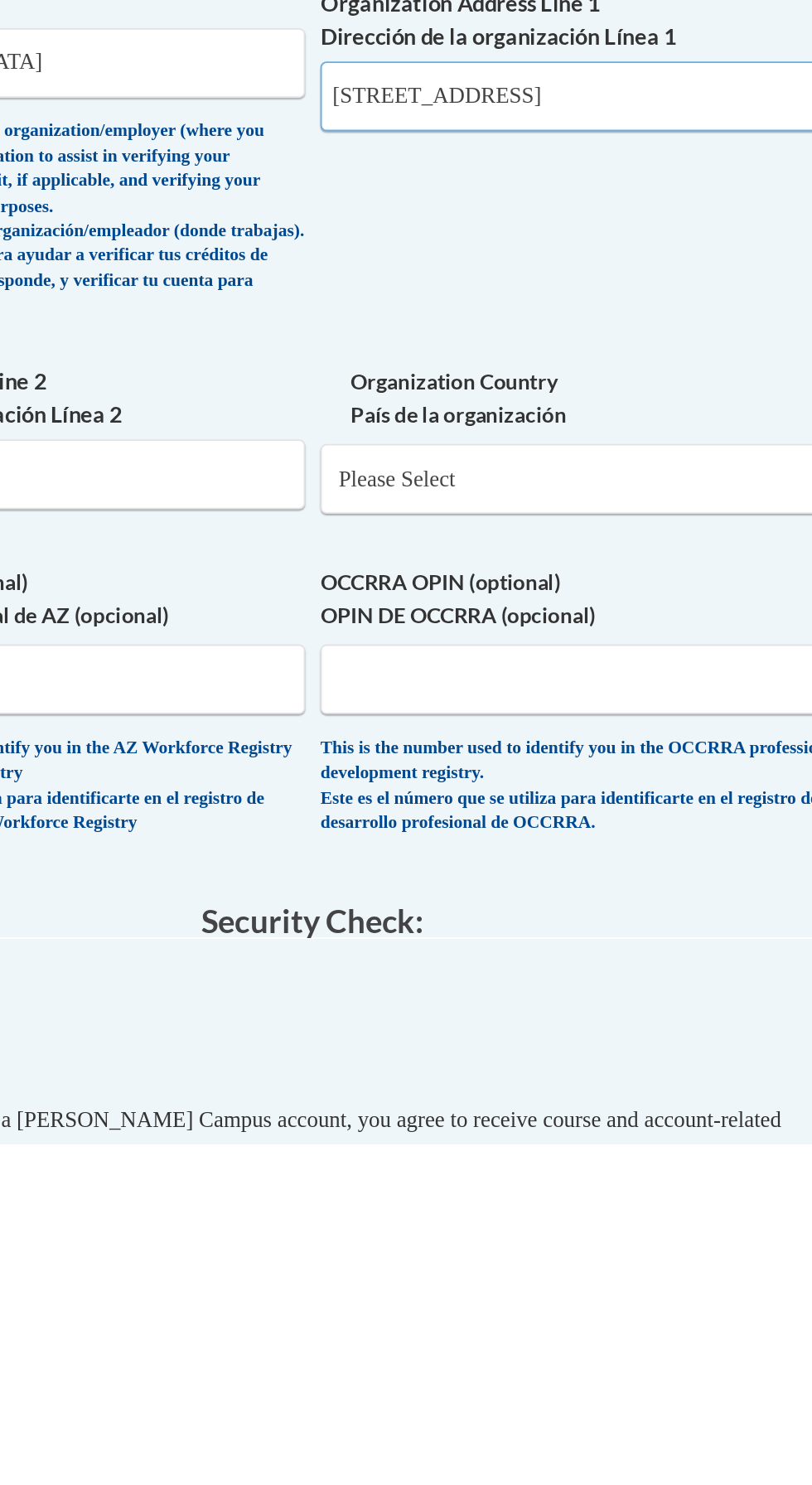
type input "[STREET_ADDRESS]"
click at [441, 1116] on select "Please Select [GEOGRAPHIC_DATA] | [GEOGRAPHIC_DATA] Outside of [GEOGRAPHIC_DATA…" at bounding box center [557, 1122] width 294 height 39
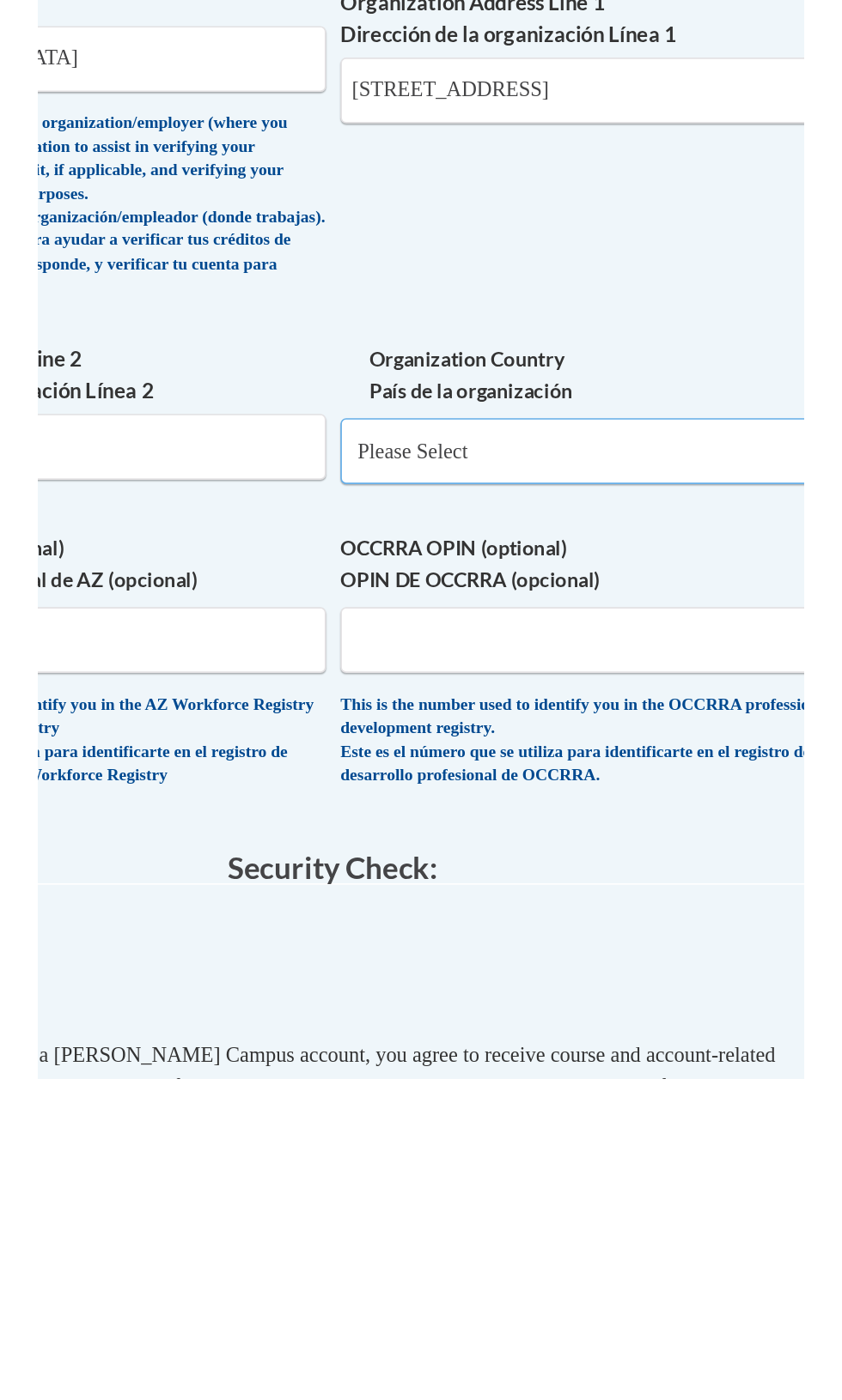
scroll to position [632, 0]
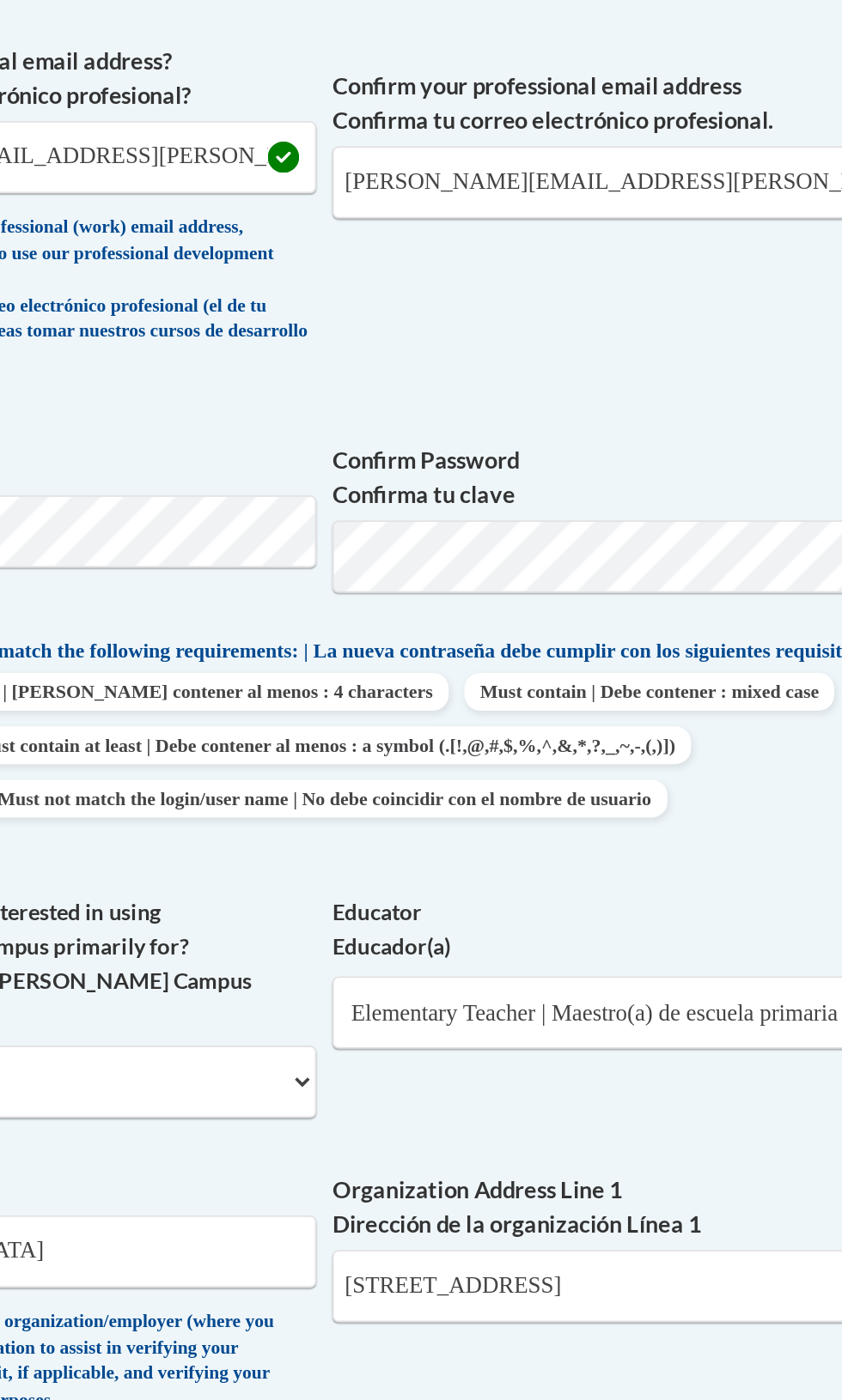
select select "ad49bcad-a171-4b2e-b99c-48b446064914"
click at [425, 899] on select "Please Select [GEOGRAPHIC_DATA] | [GEOGRAPHIC_DATA] Outside of [GEOGRAPHIC_DATA…" at bounding box center [577, 918] width 305 height 40
select select
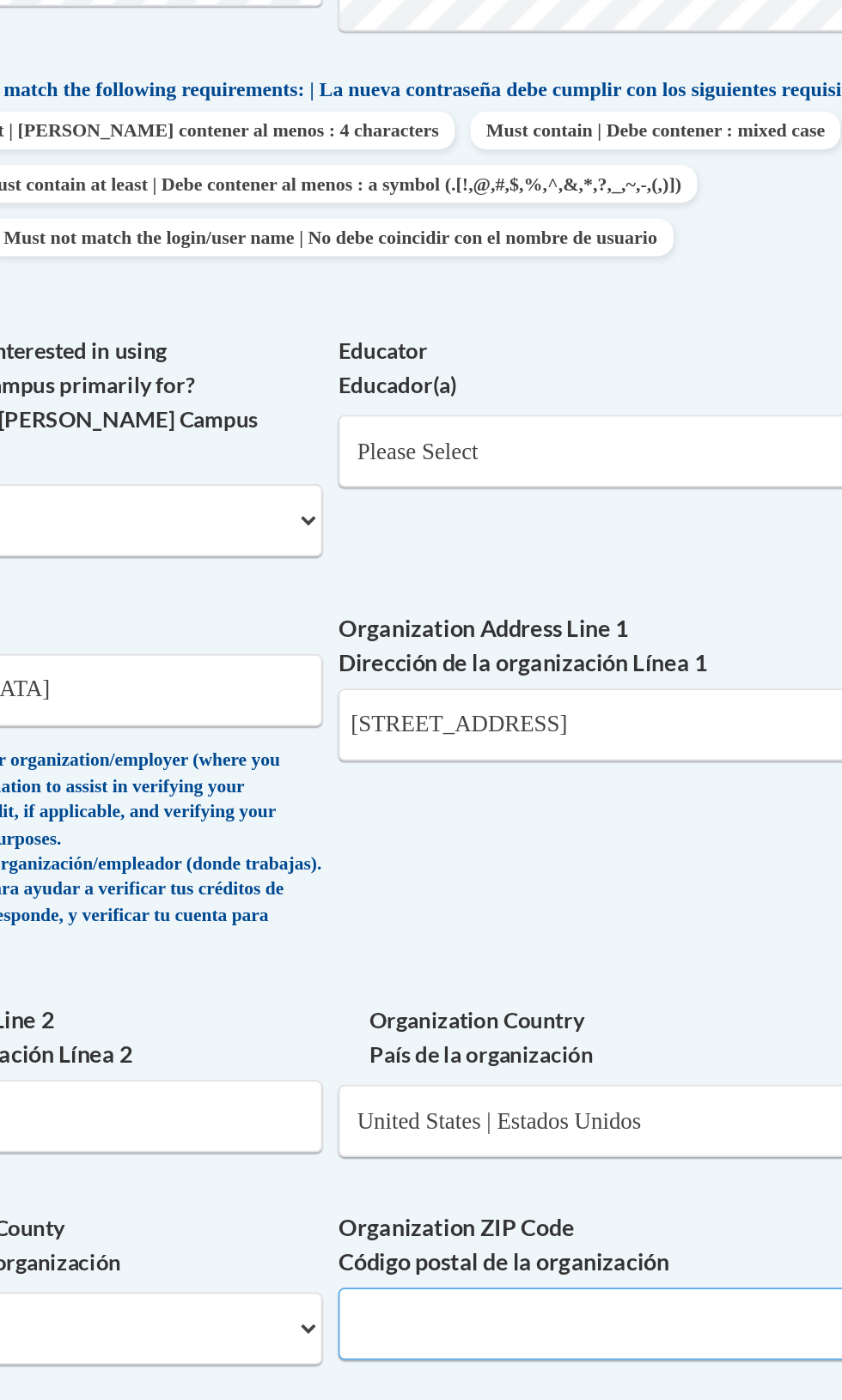
click at [464, 1020] on input "Organization ZIP Code Código postal de la organización" at bounding box center [577, 1029] width 305 height 40
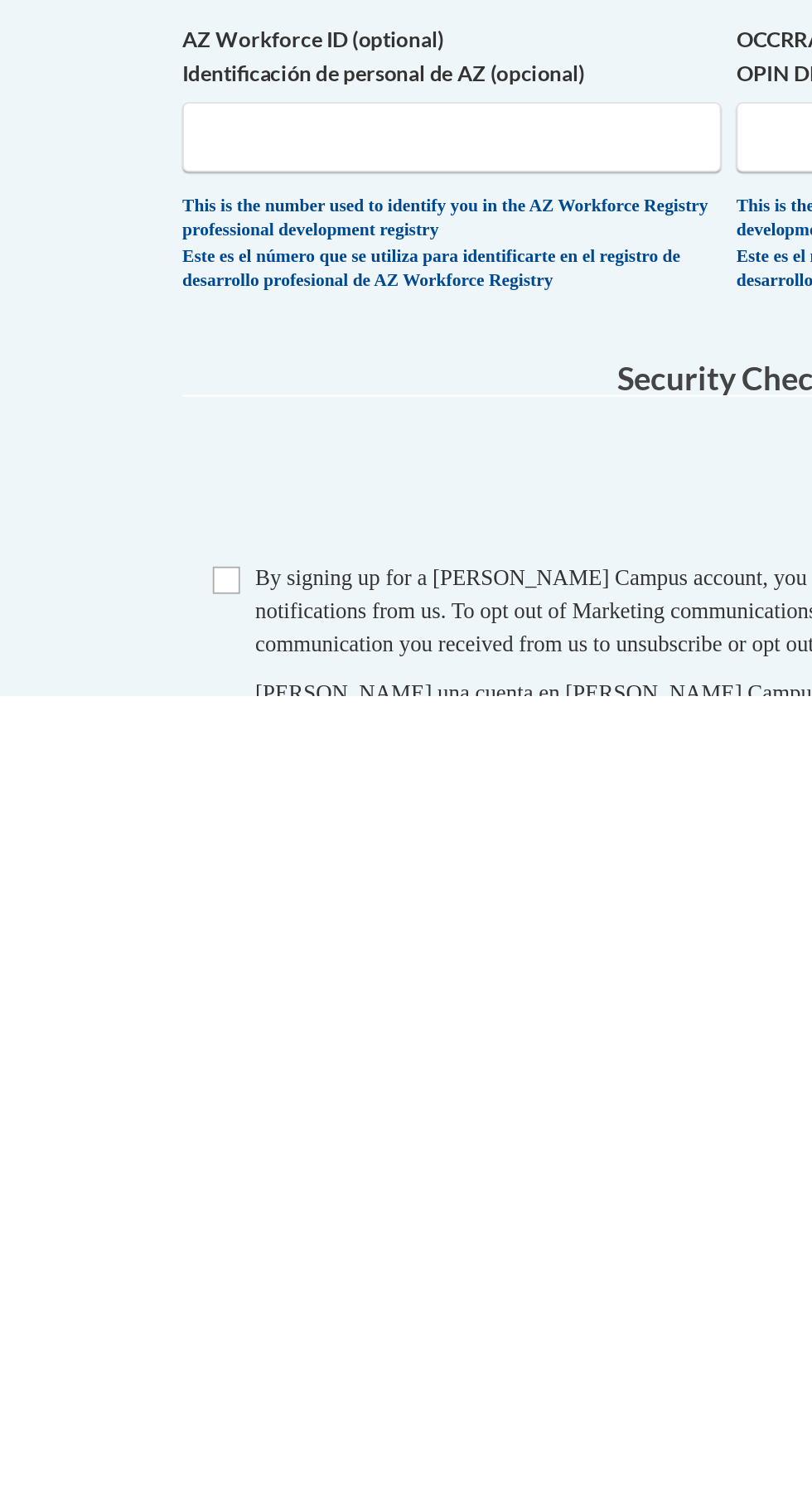
type input "30135"
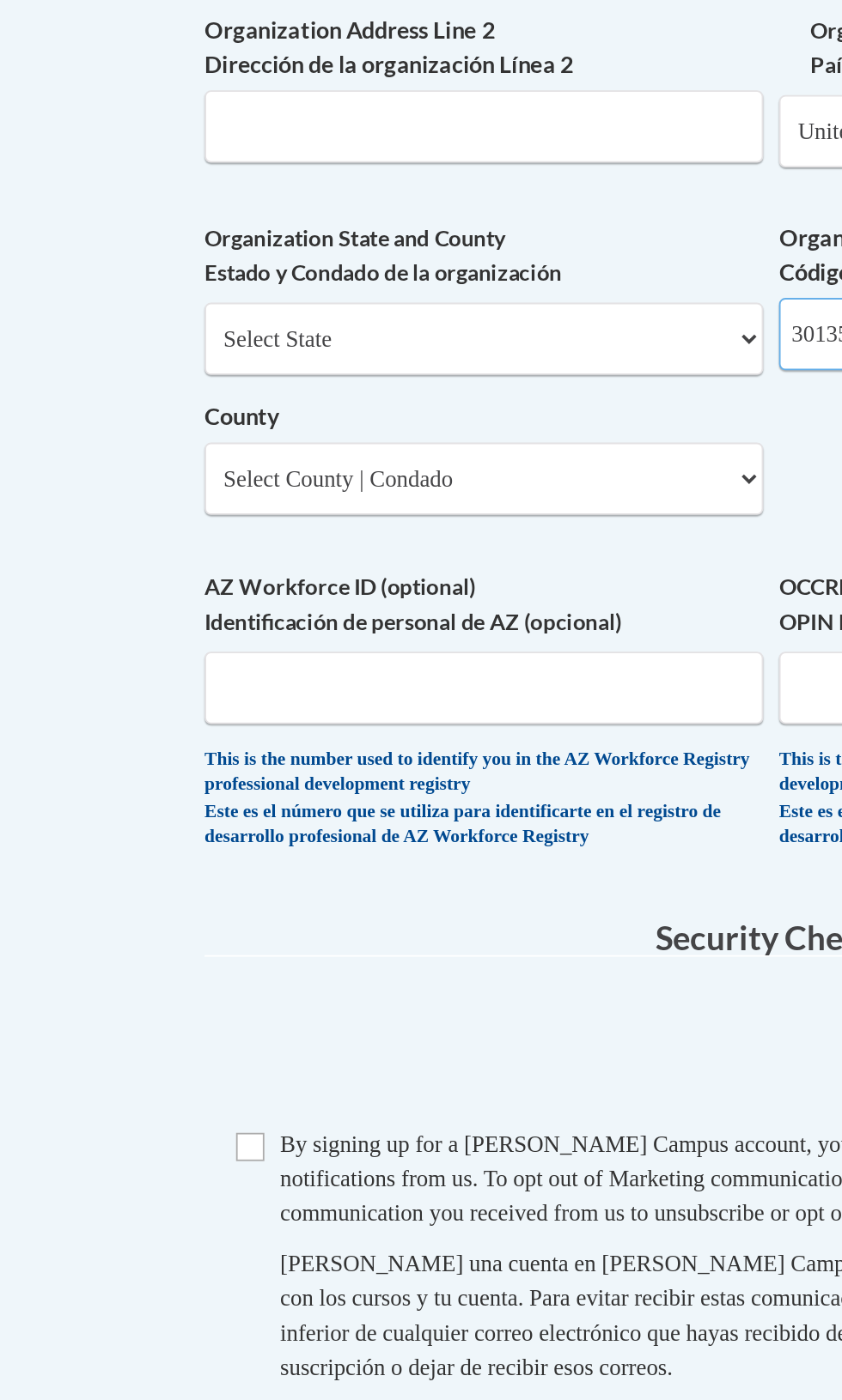
scroll to position [845, 0]
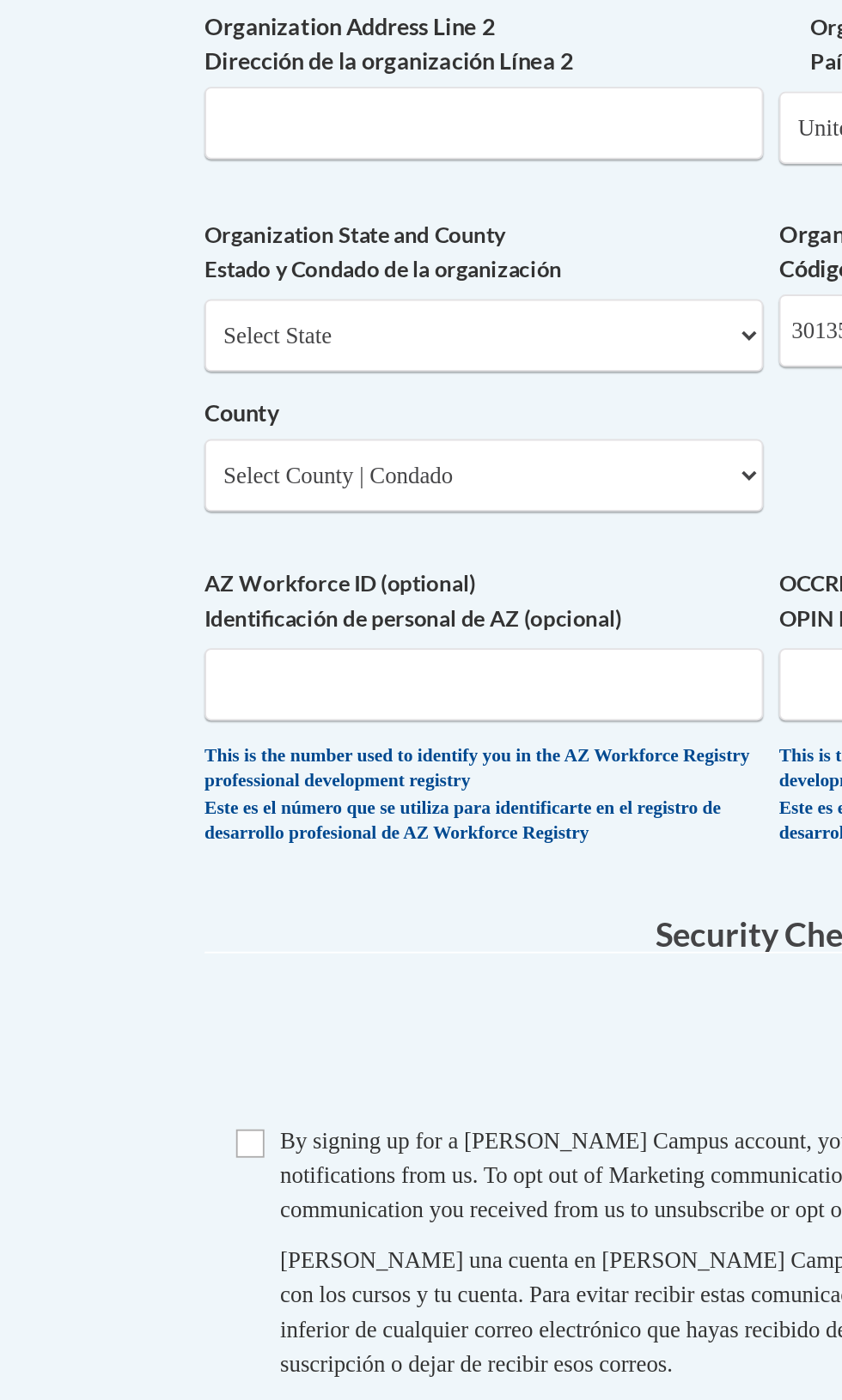
click at [389, 1098] on div "AZ Workforce ID (optional) Identificación de personal de AZ (opcional) This is …" at bounding box center [264, 1026] width 305 height 162
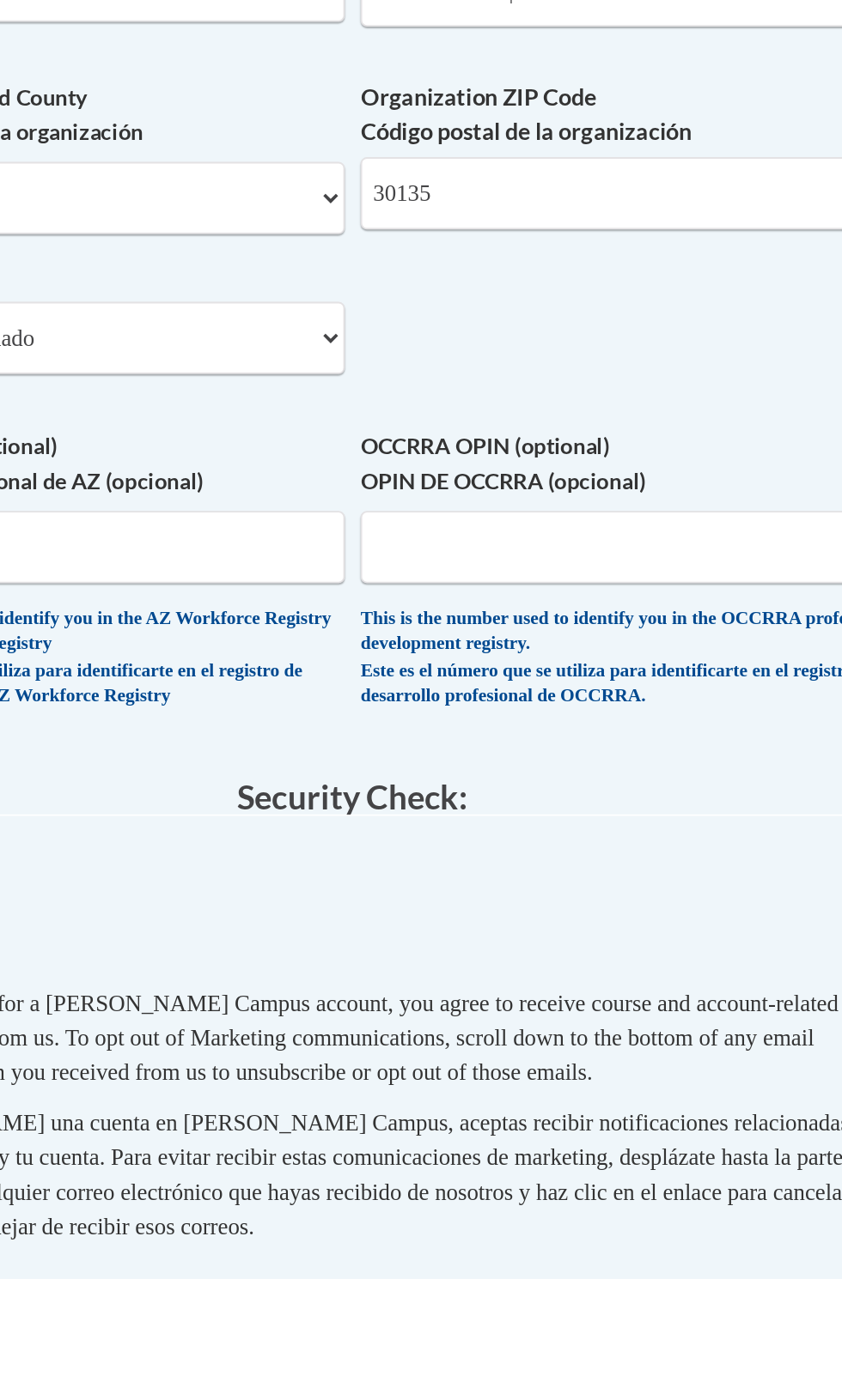
scroll to position [854, 0]
